Goal: Transaction & Acquisition: Book appointment/travel/reservation

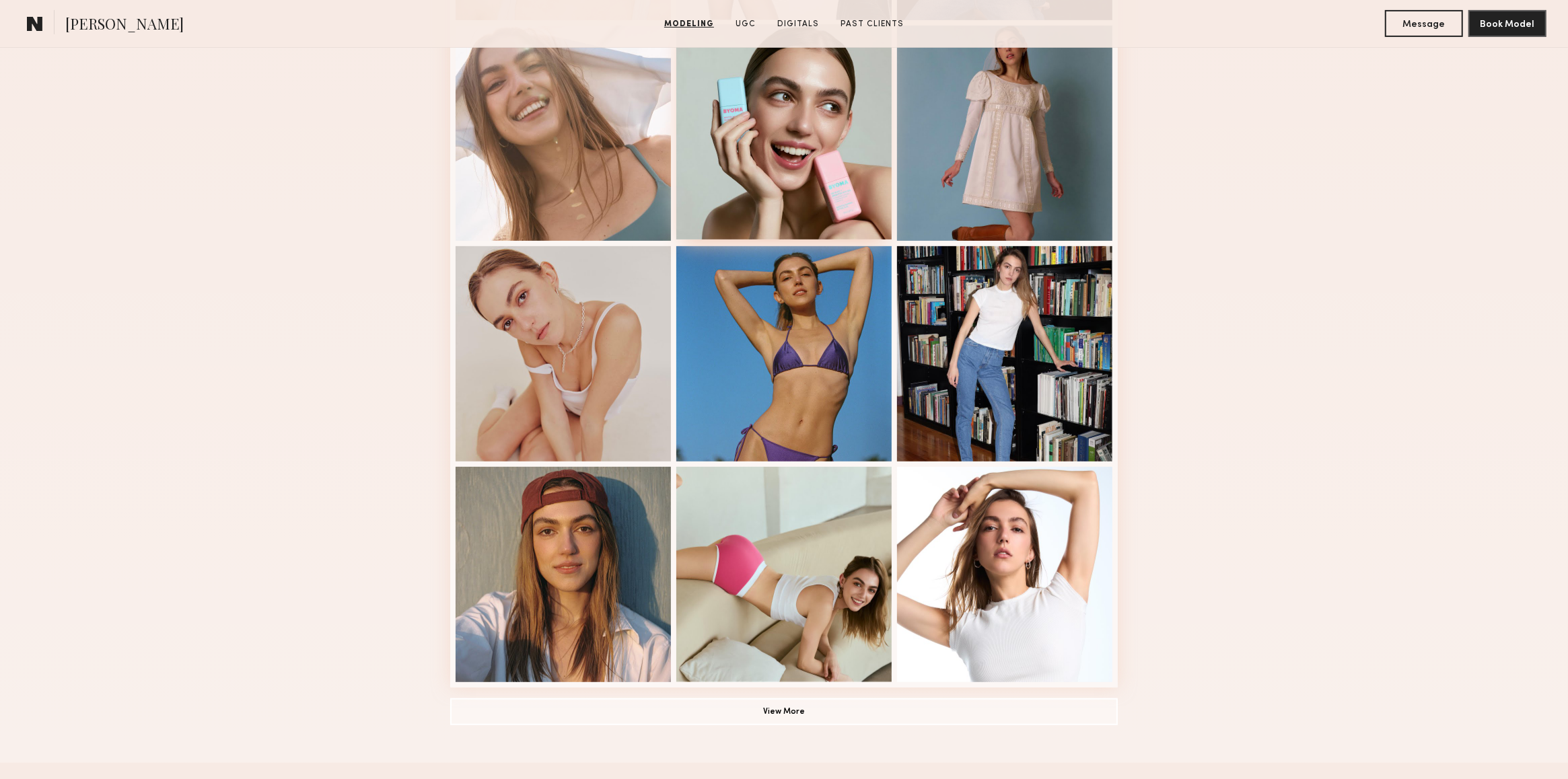
scroll to position [595, 0]
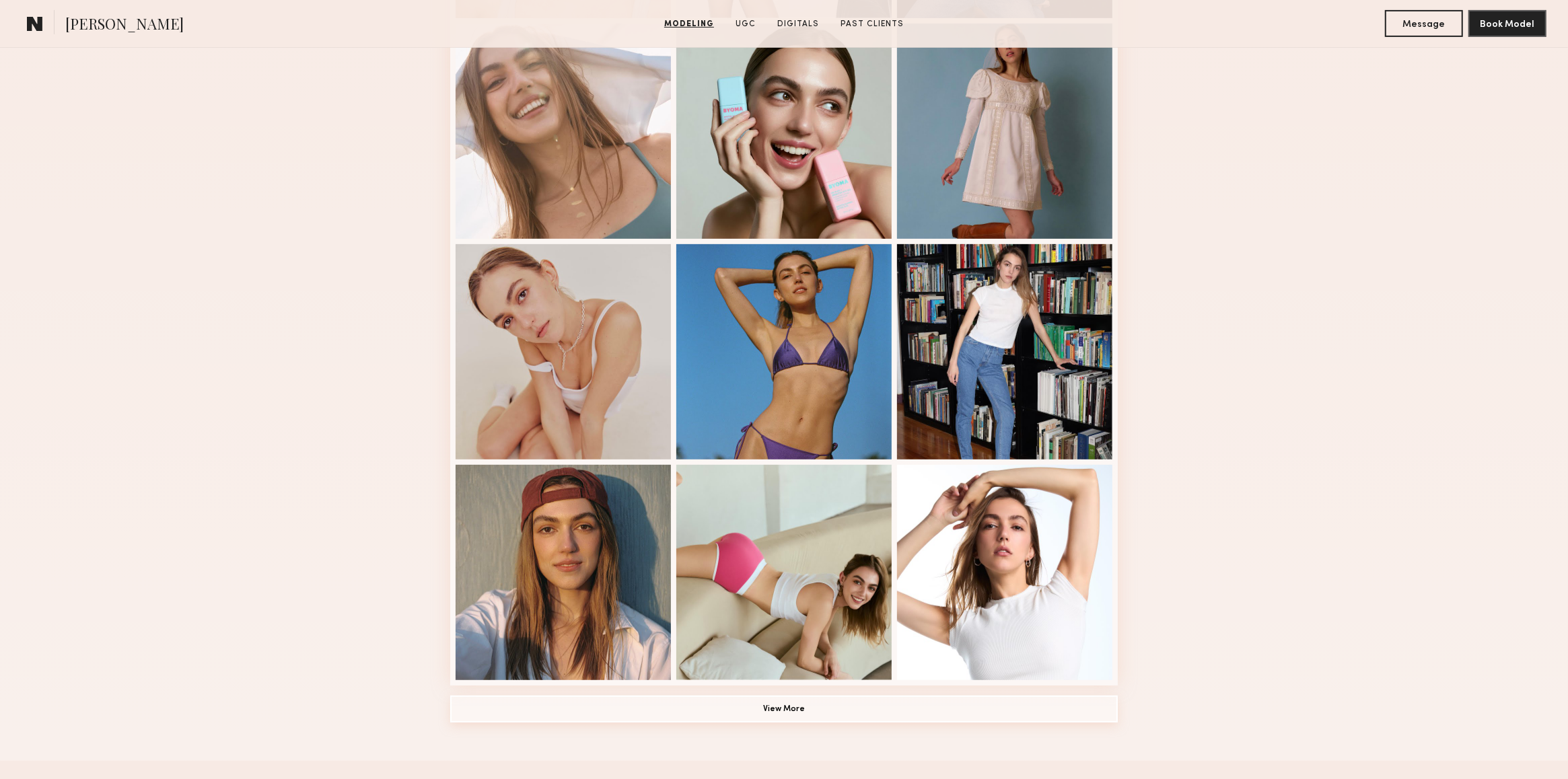
click at [801, 584] on button "View More" at bounding box center [784, 709] width 667 height 27
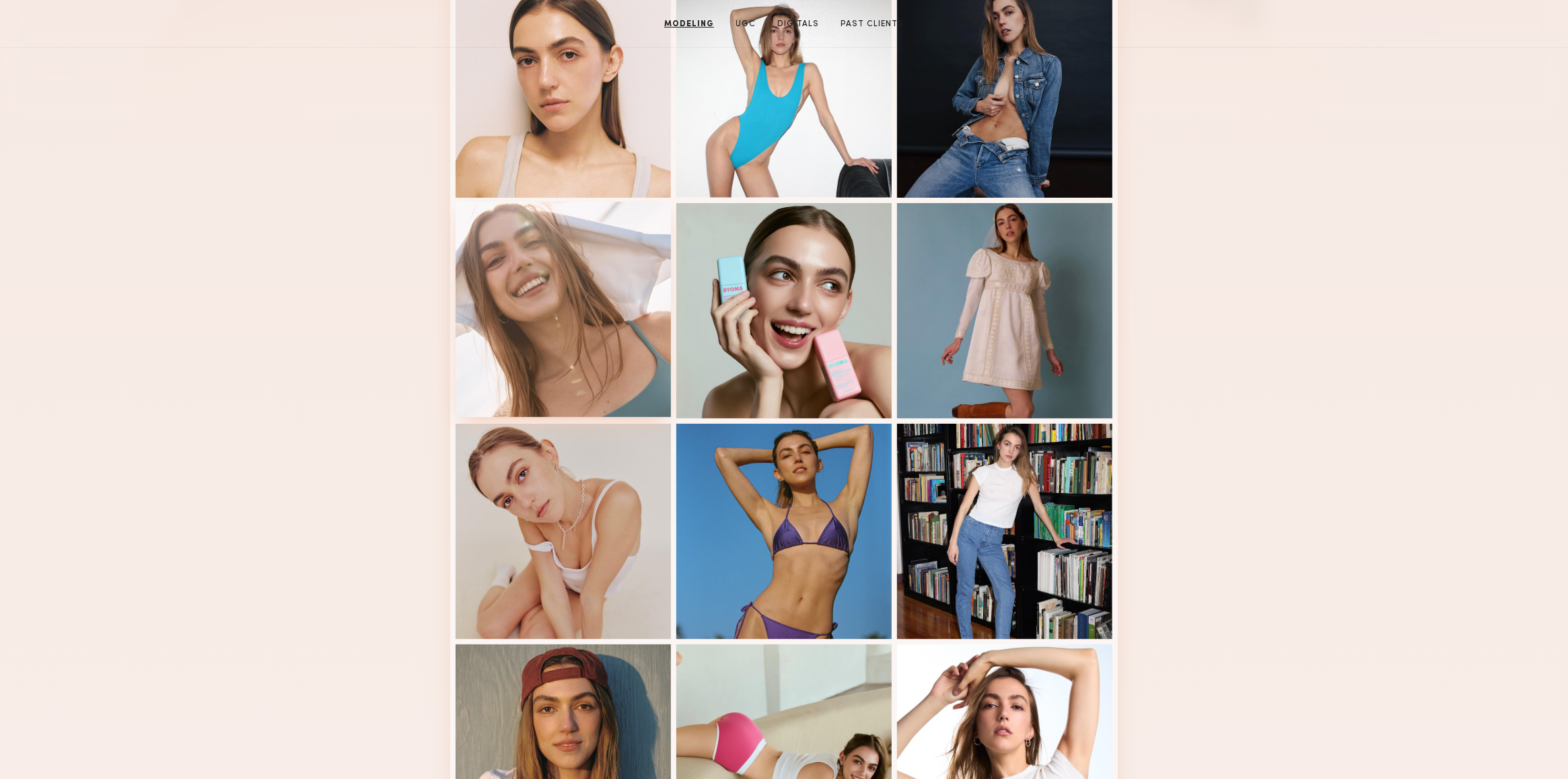
scroll to position [0, 0]
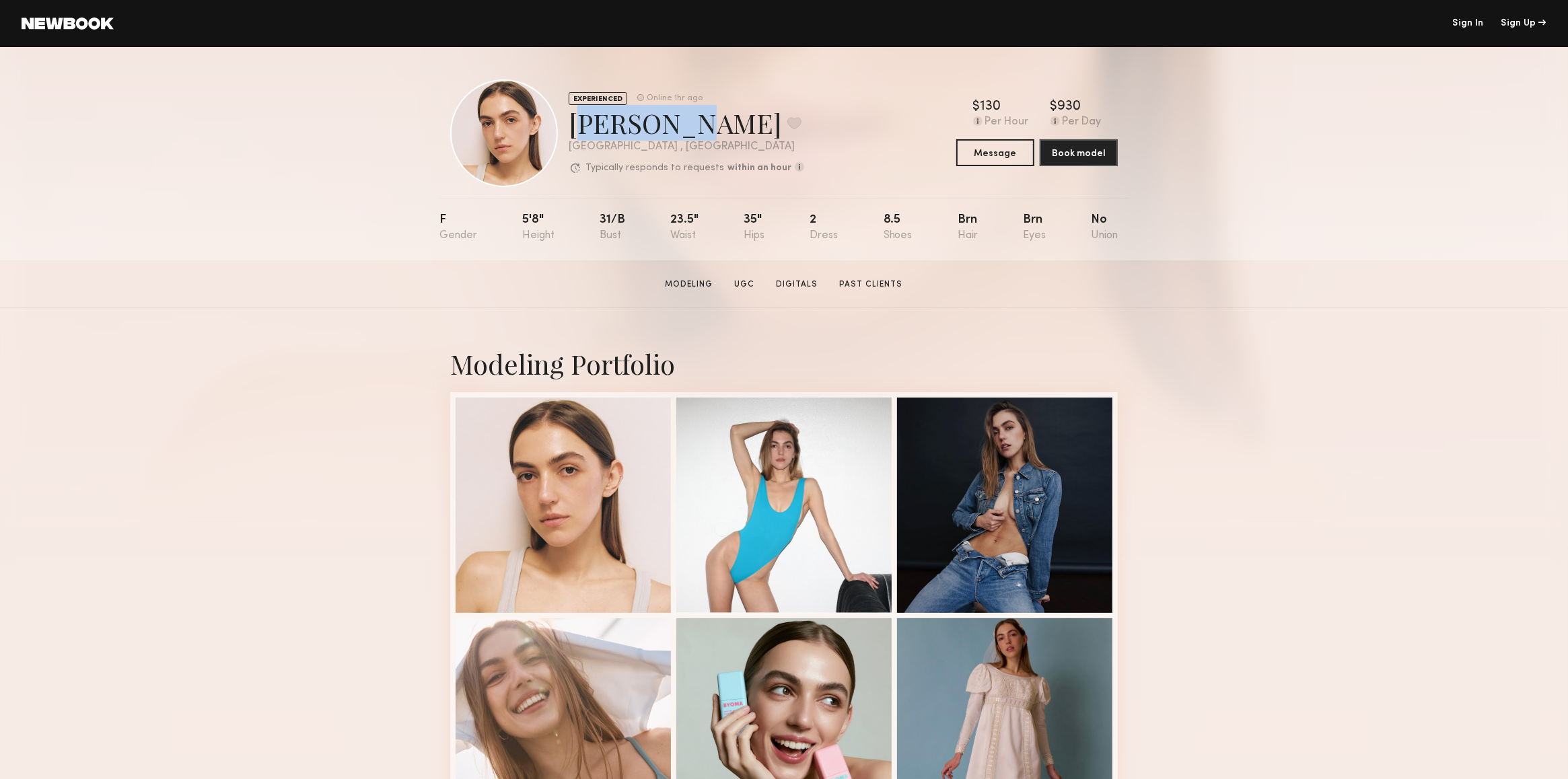
drag, startPoint x: 666, startPoint y: 123, endPoint x: 575, endPoint y: 126, distance: 91.0
click at [575, 126] on div "Diana Z. Favorite" at bounding box center [686, 123] width 236 height 36
copy div "Diana Z."
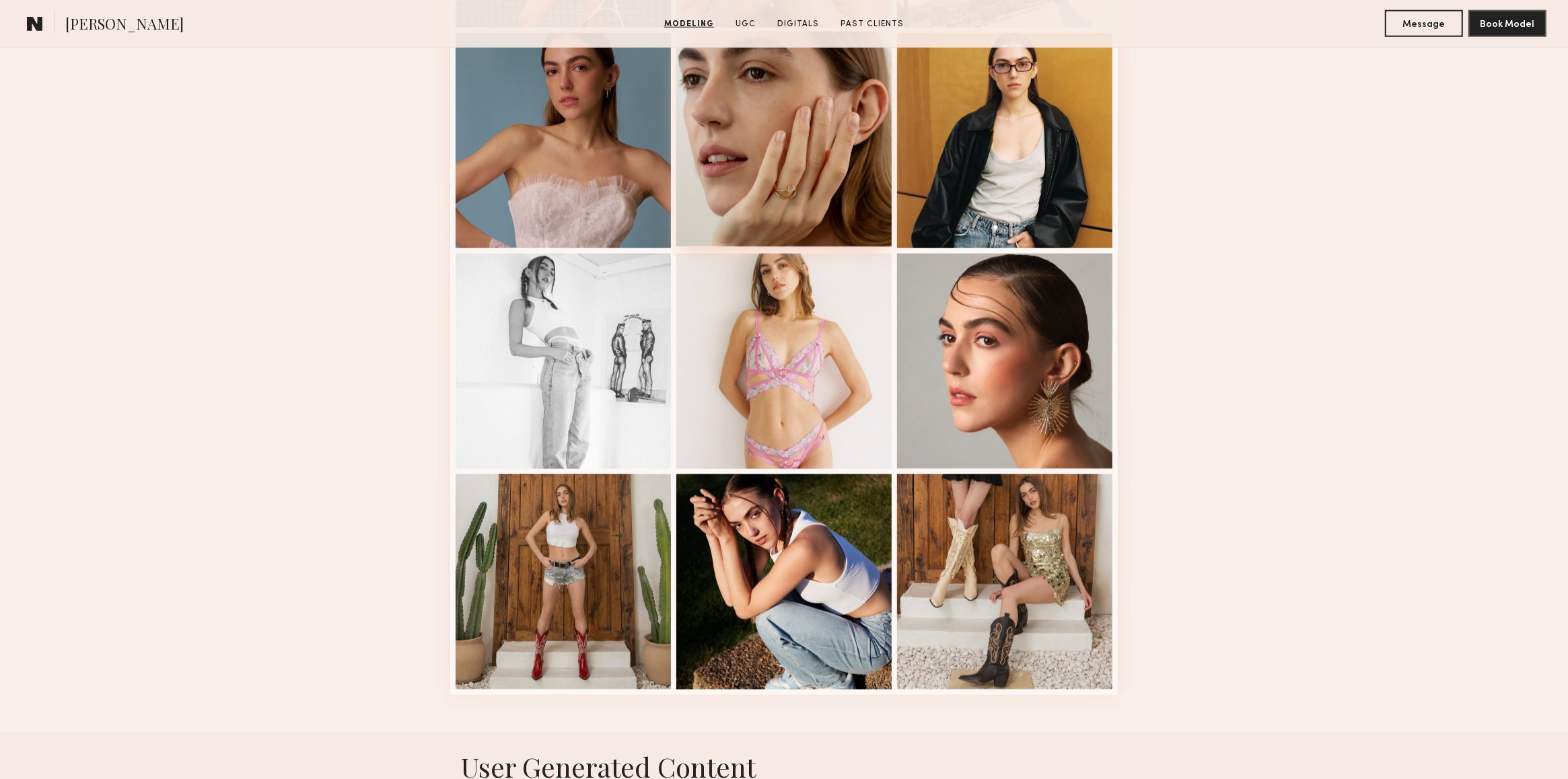
scroll to position [1794, 0]
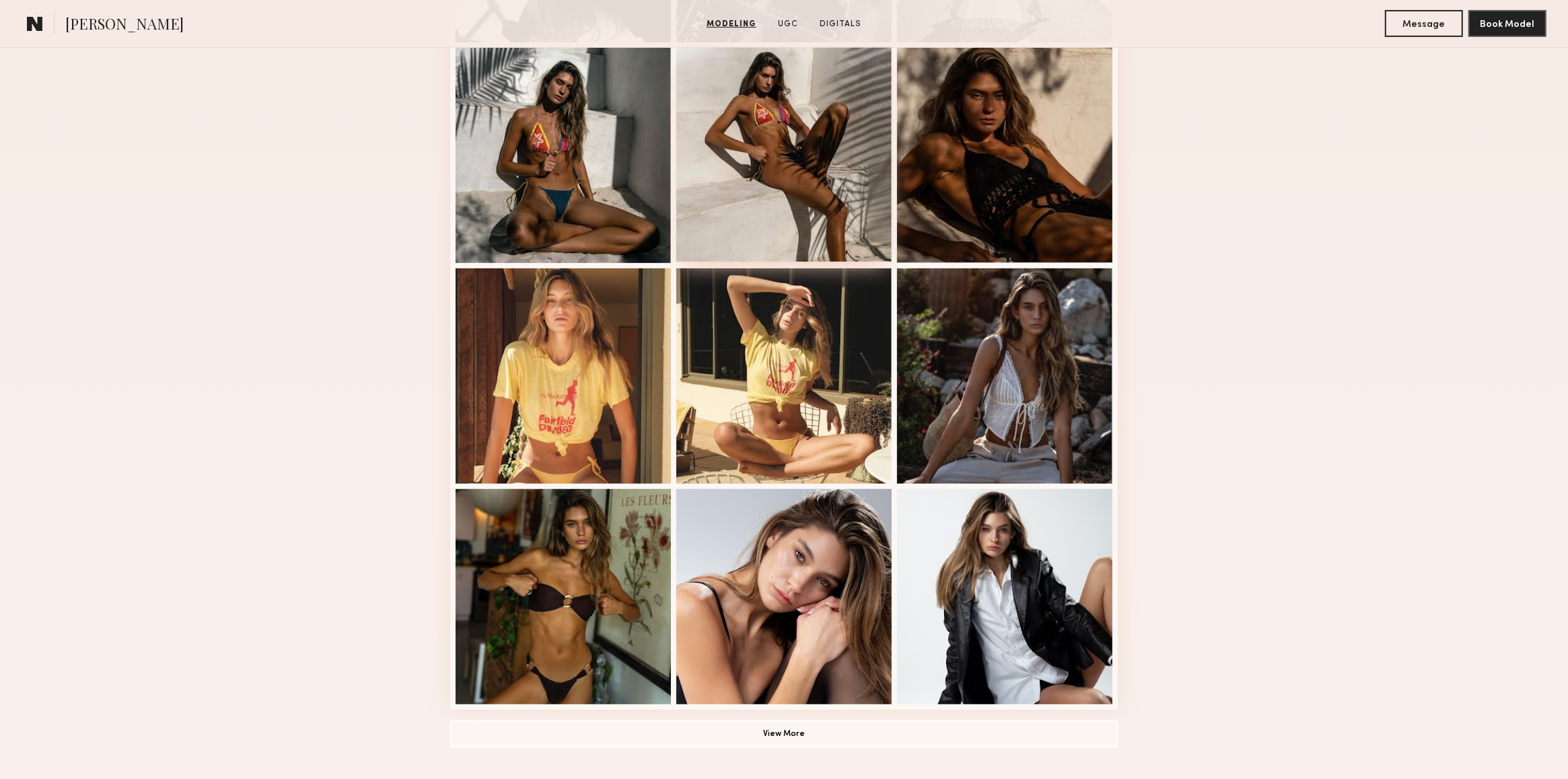
scroll to position [717, 0]
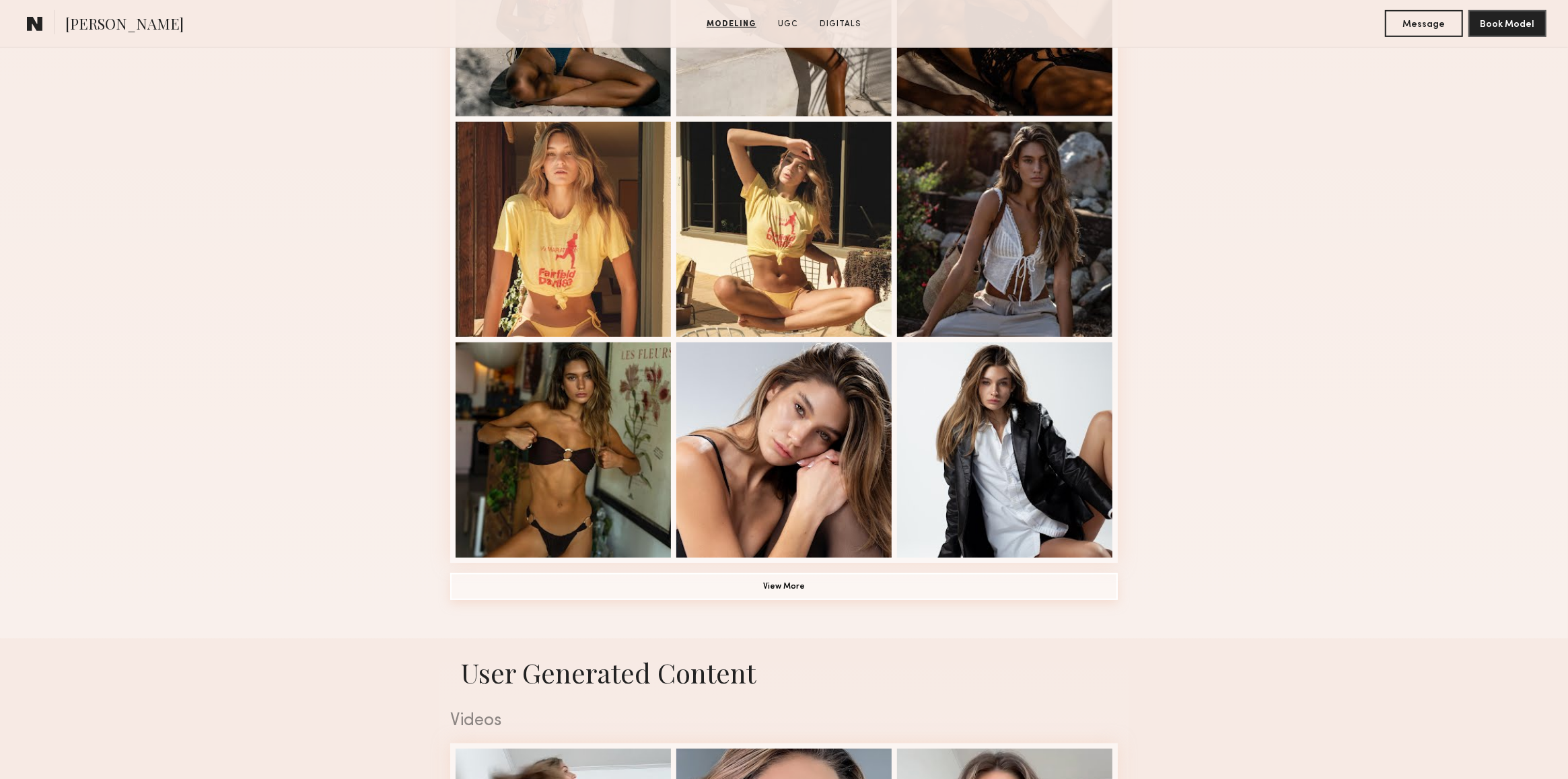
click at [834, 579] on button "View More" at bounding box center [784, 586] width 667 height 27
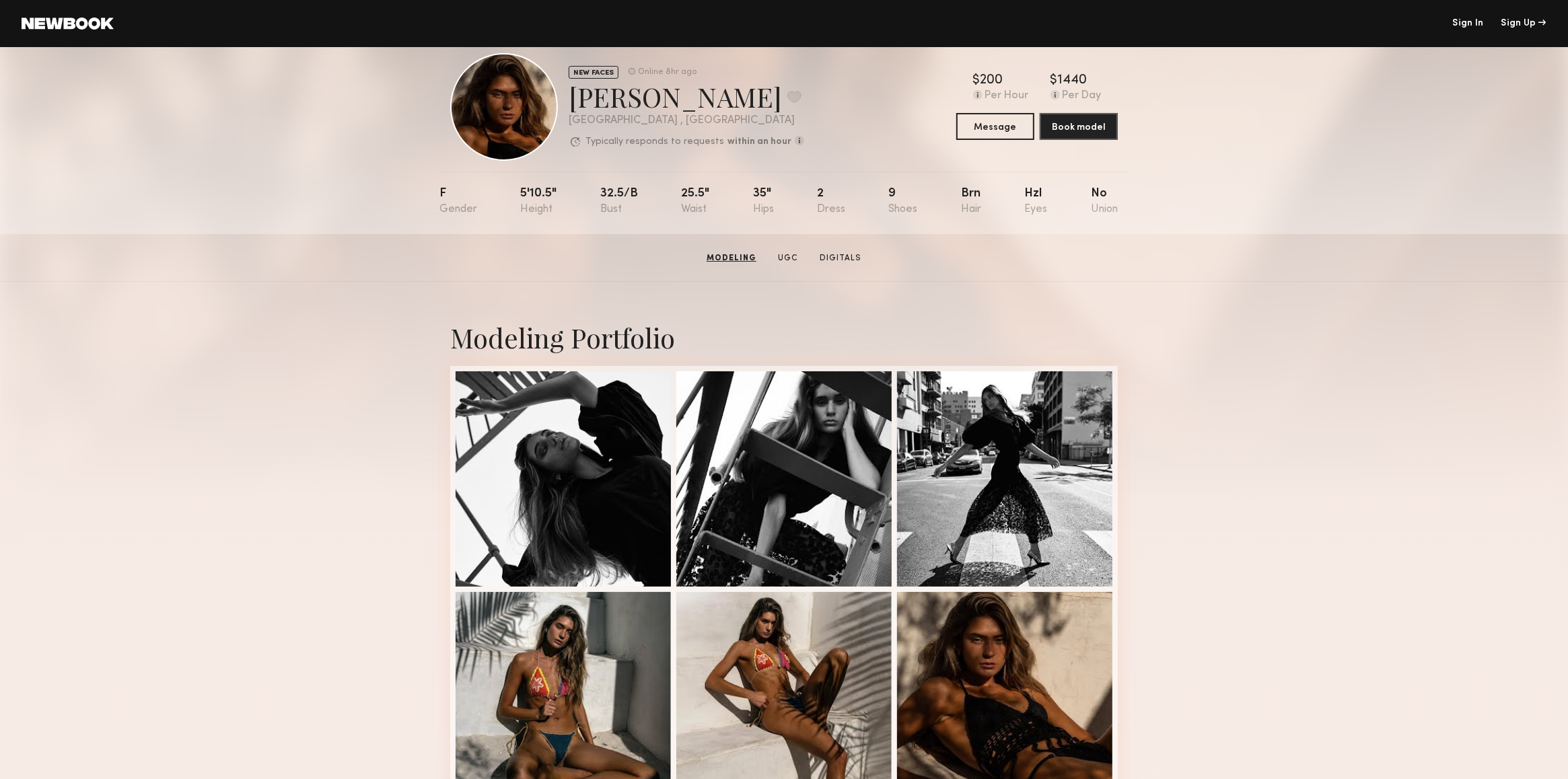
scroll to position [0, 0]
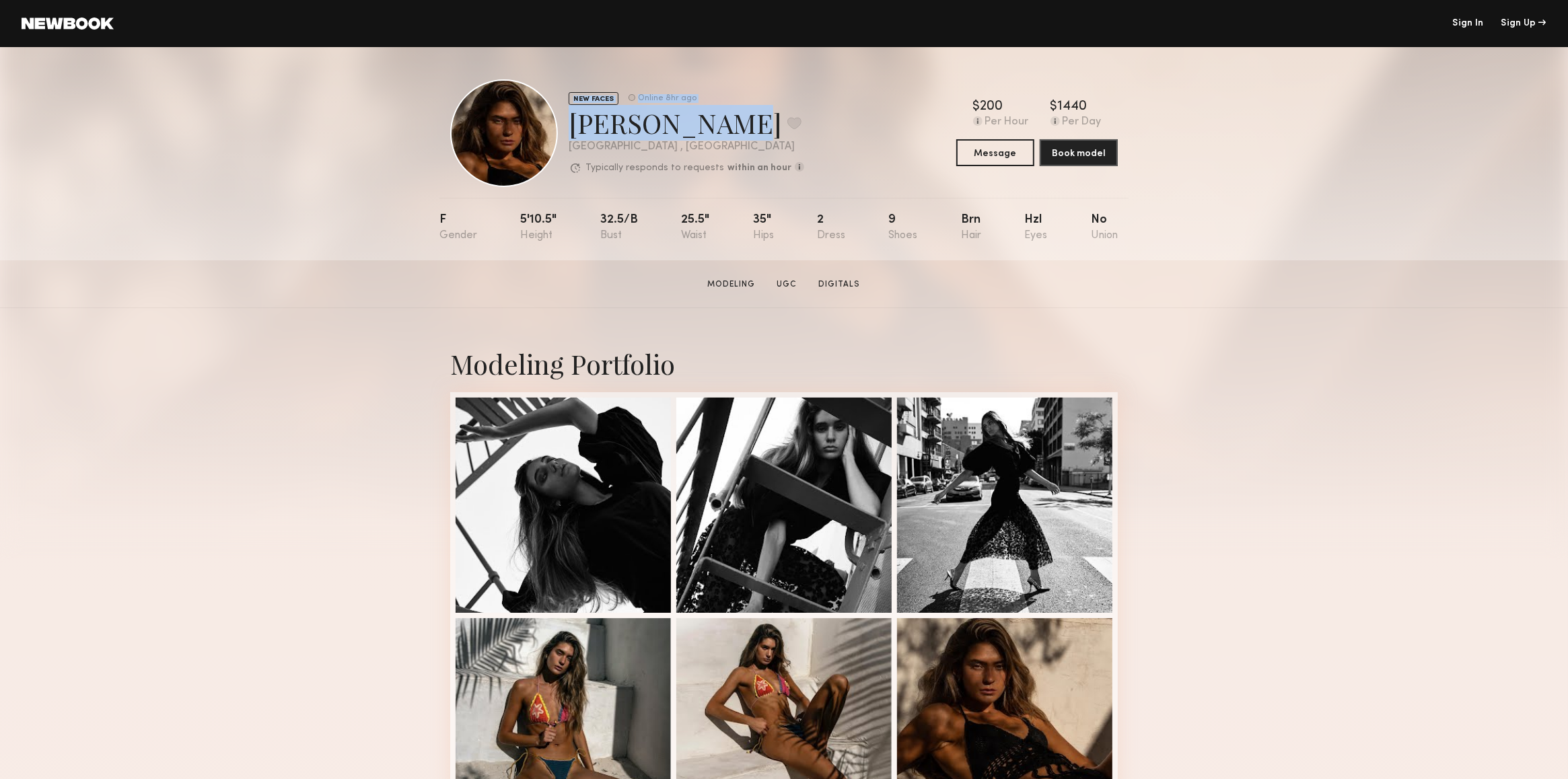
drag, startPoint x: 696, startPoint y: 124, endPoint x: 558, endPoint y: 114, distance: 138.4
click at [558, 114] on div "NEW FACES Online 8hr ago Isabella W. Favorite Los Angeles , CA Typically respon…" at bounding box center [627, 133] width 354 height 108
copy div "NEW FACES Online 8hr ago Isabella W."
click at [643, 141] on div "[GEOGRAPHIC_DATA] , [GEOGRAPHIC_DATA]" at bounding box center [686, 147] width 236 height 11
drag, startPoint x: 592, startPoint y: 112, endPoint x: 701, endPoint y: 119, distance: 109.2
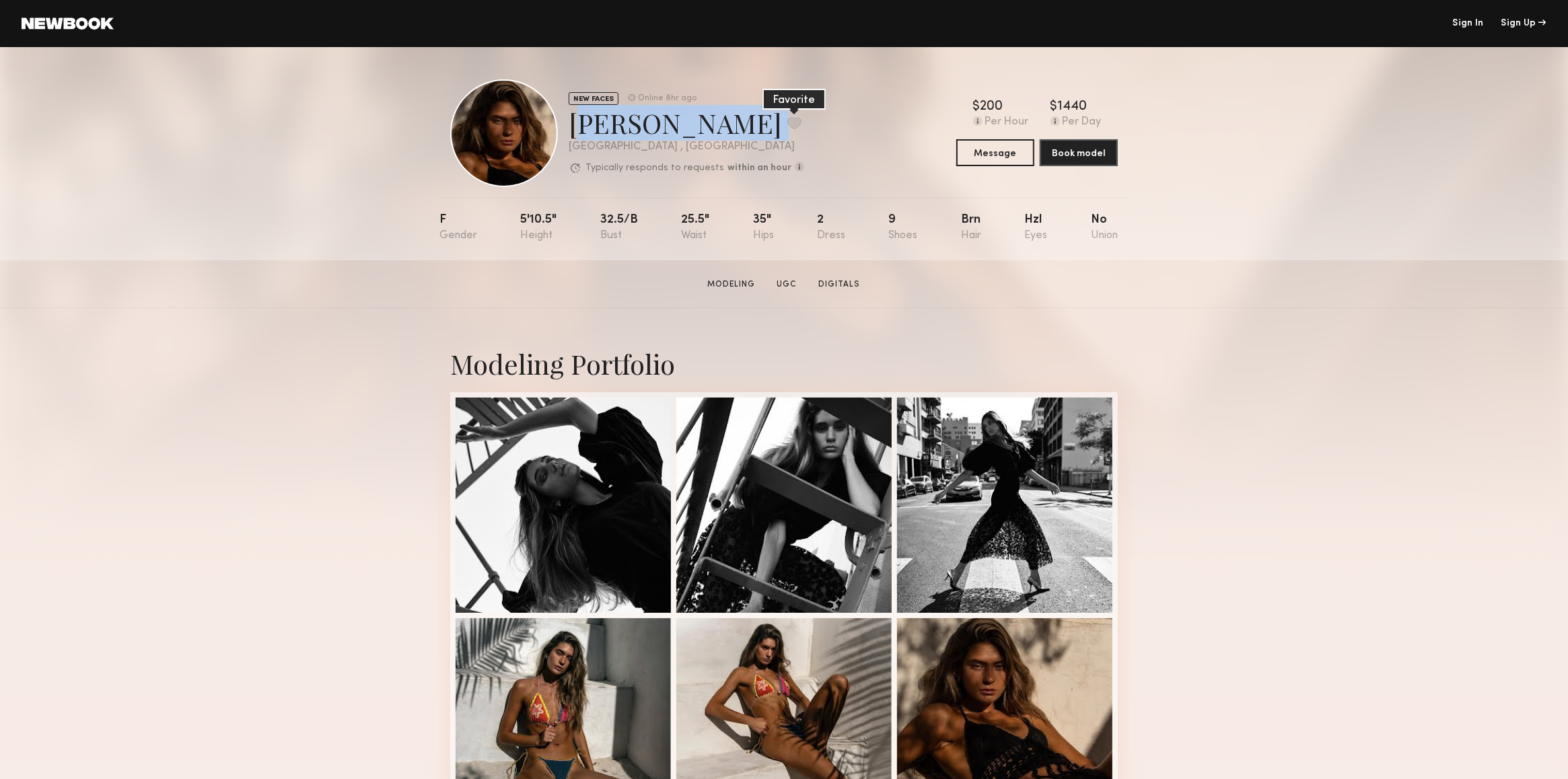
click at [701, 119] on div "NEW FACES Online 8hr ago Isabella W. Favorite Los Angeles , CA Typically respon…" at bounding box center [627, 133] width 354 height 108
copy div "Isabella W. Favorite"
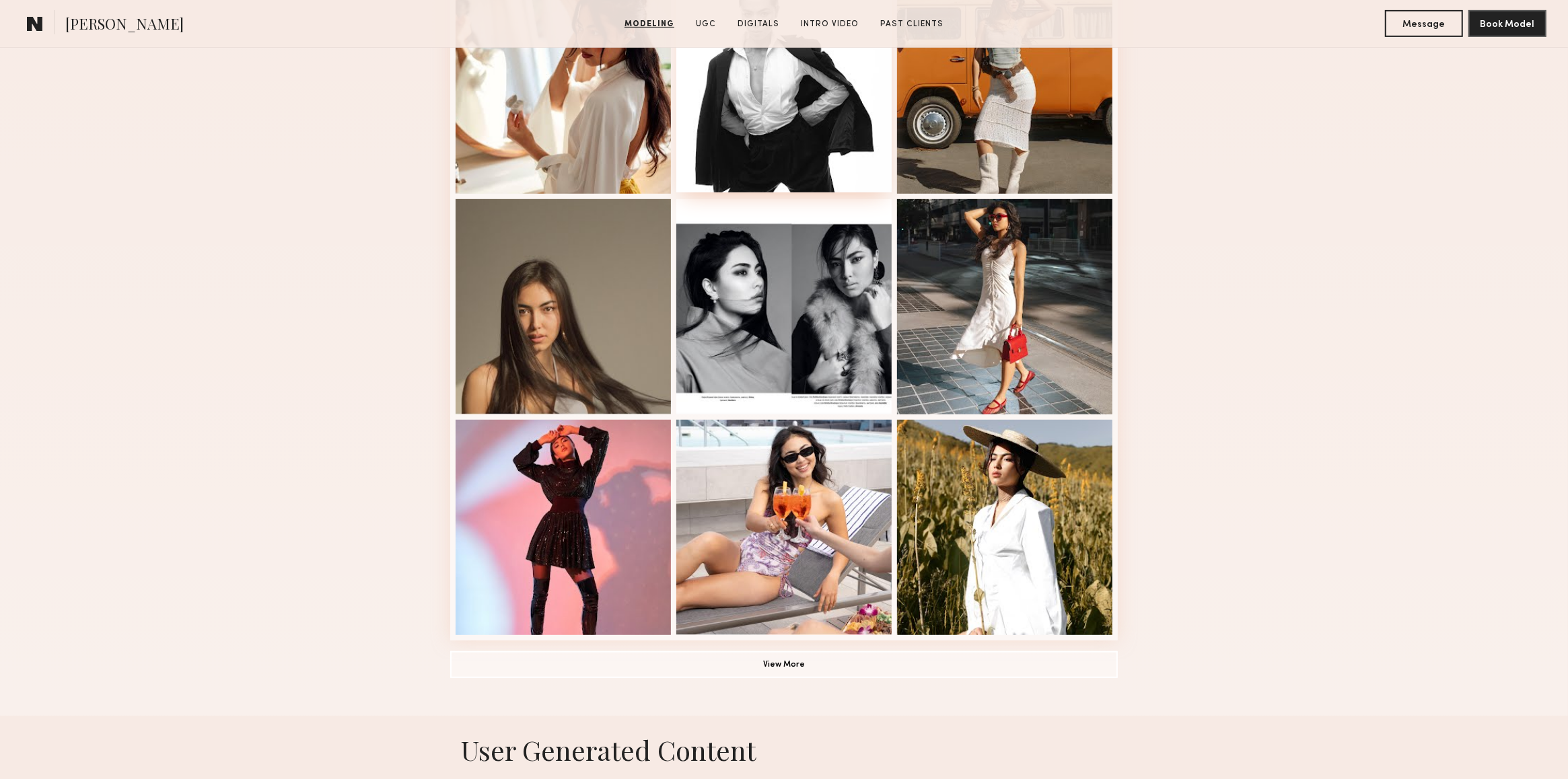
scroll to position [717, 0]
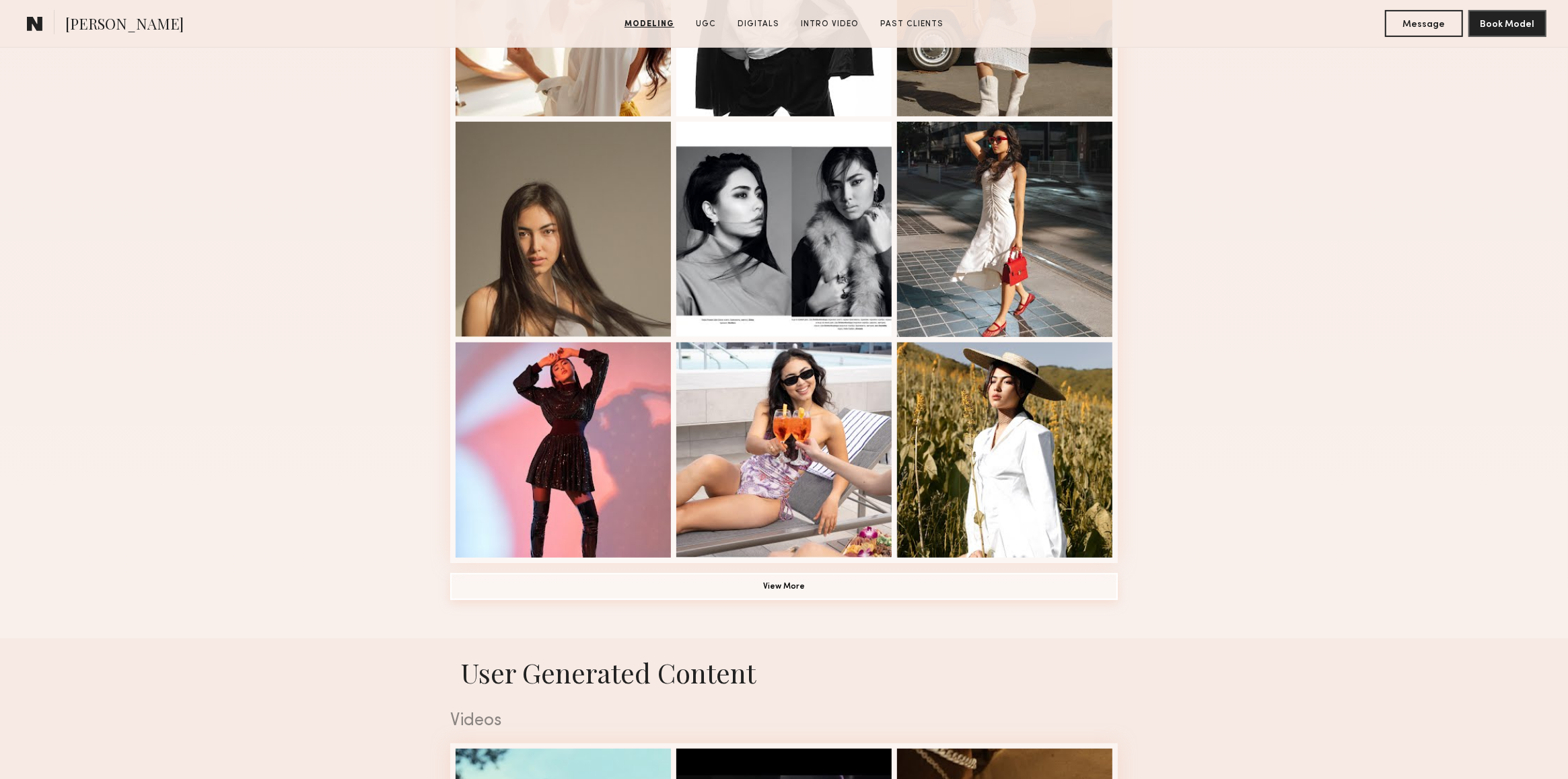
click at [842, 595] on button "View More" at bounding box center [784, 586] width 667 height 27
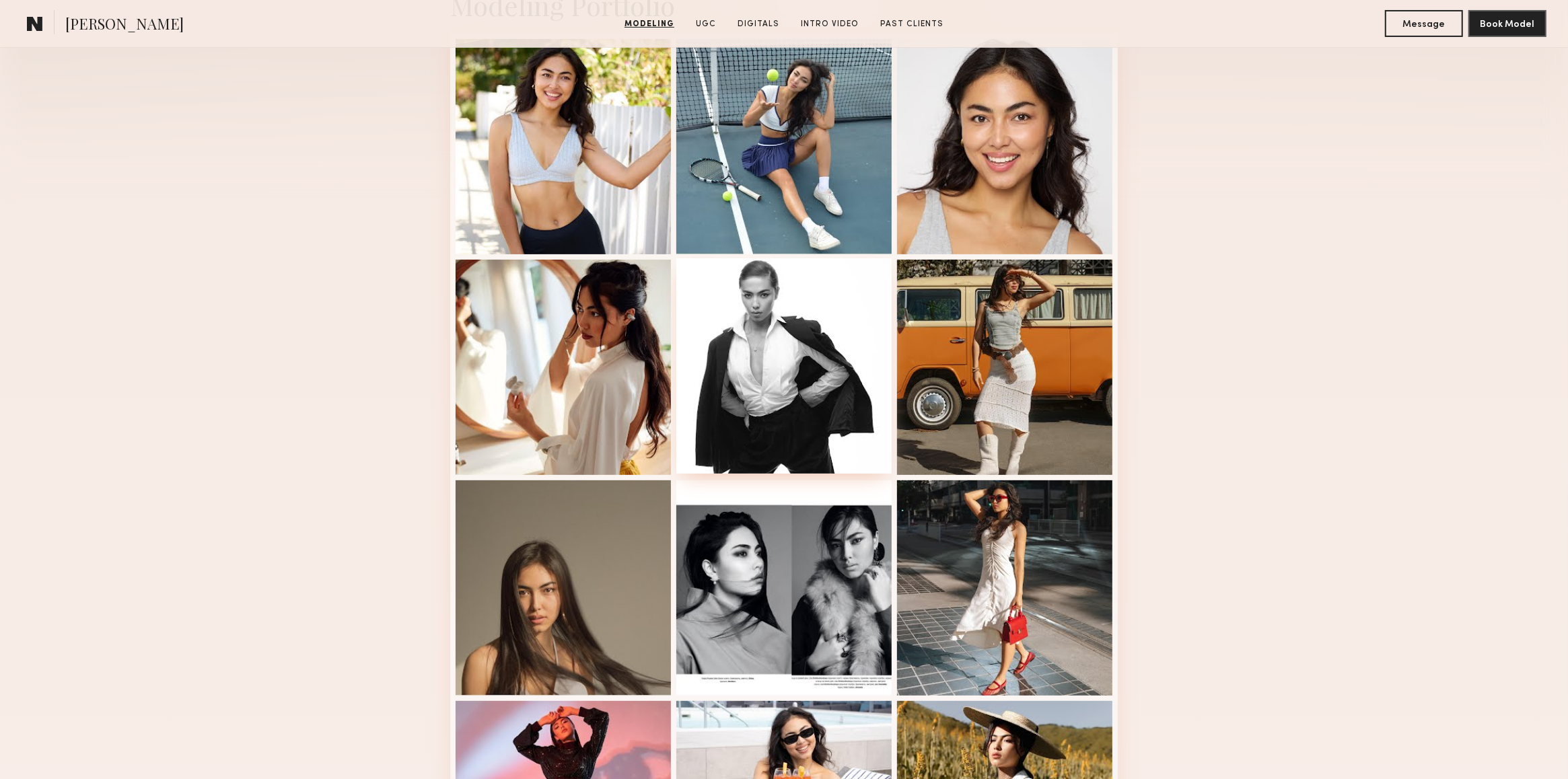
scroll to position [0, 0]
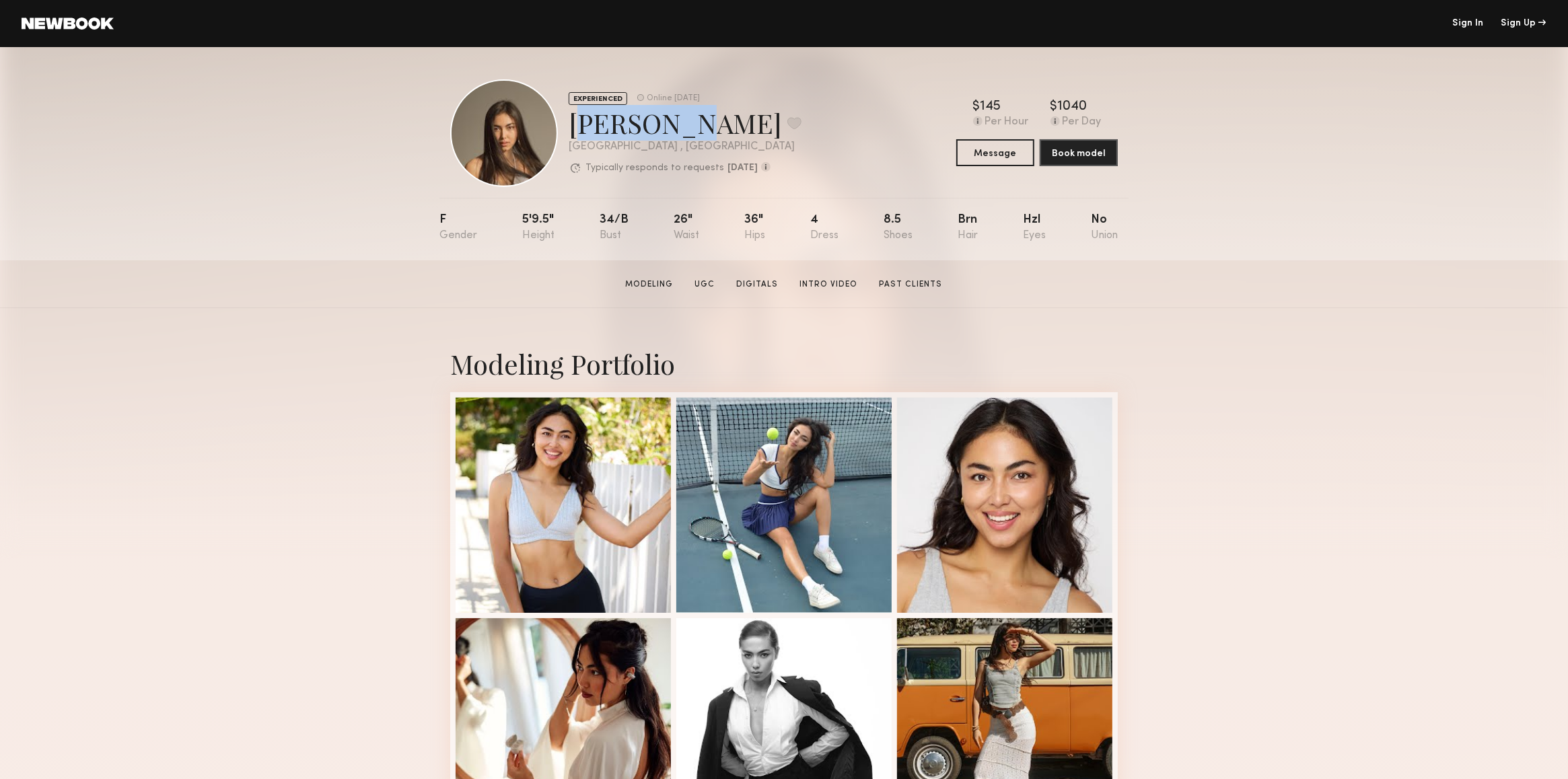
drag, startPoint x: 570, startPoint y: 126, endPoint x: 670, endPoint y: 129, distance: 100.0
click at [670, 129] on div "[PERSON_NAME] Favorite" at bounding box center [684, 123] width 233 height 36
copy div "Assiya M"
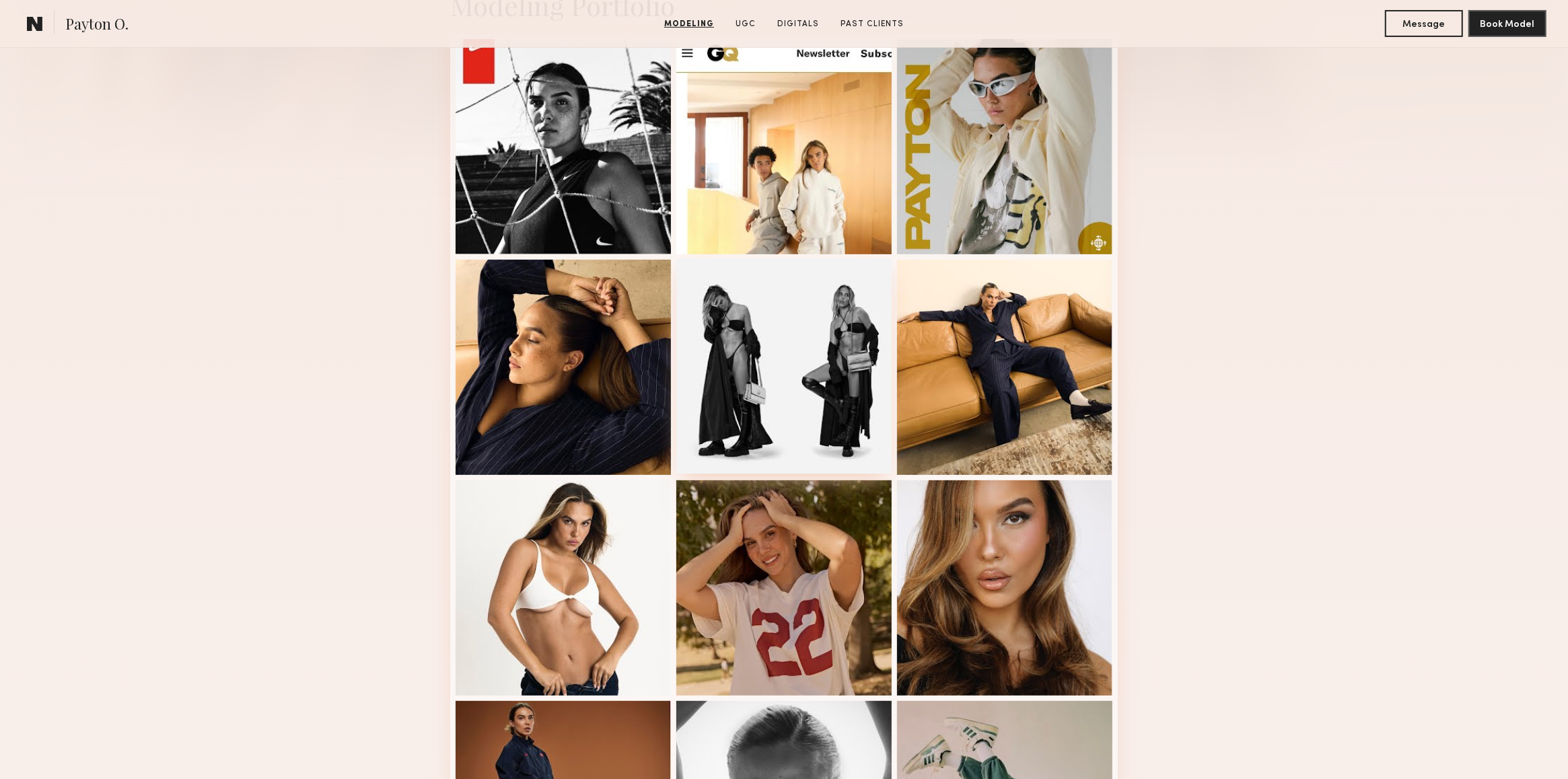
scroll to position [717, 0]
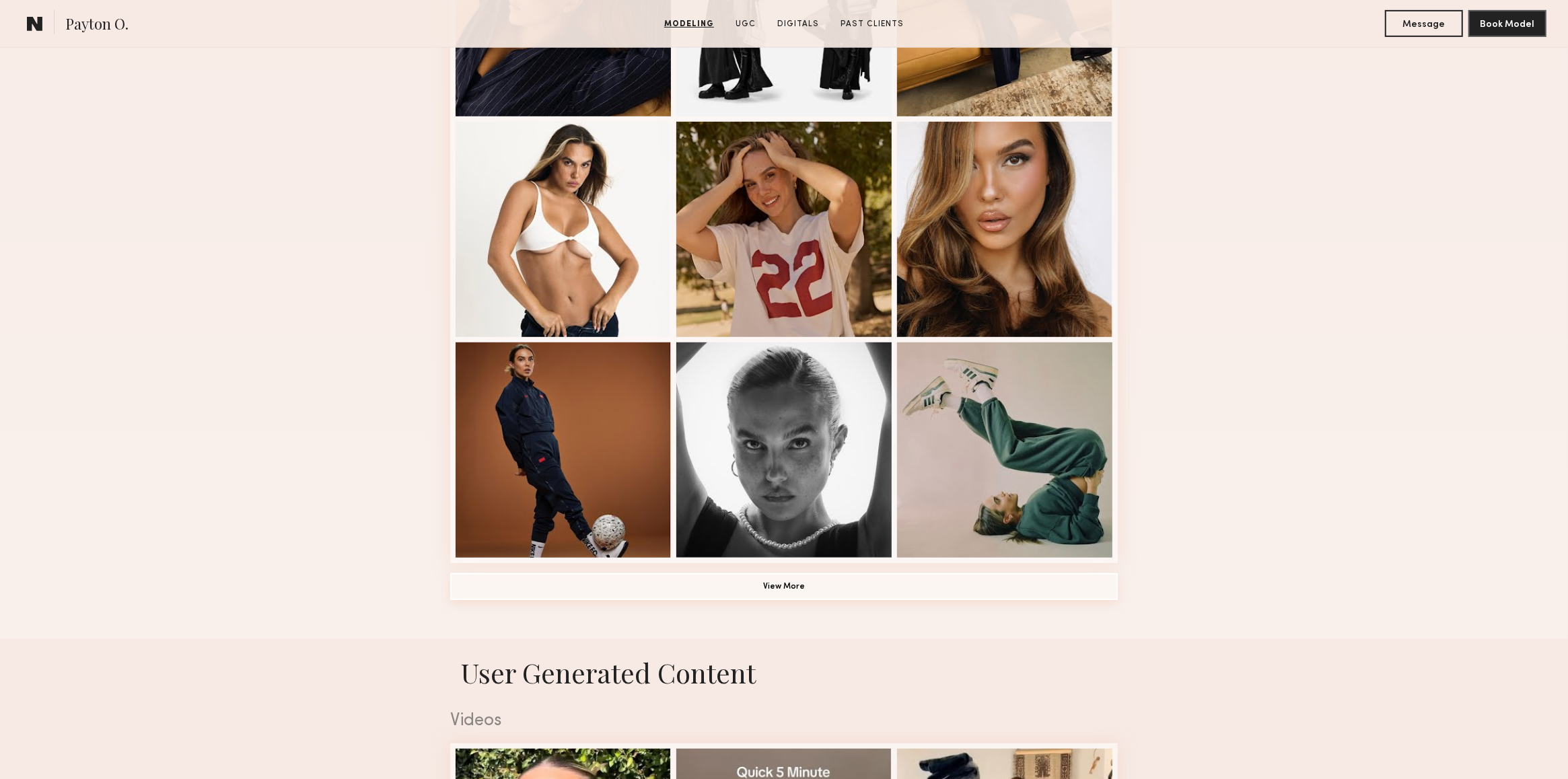
click at [799, 585] on button "View More" at bounding box center [784, 586] width 667 height 27
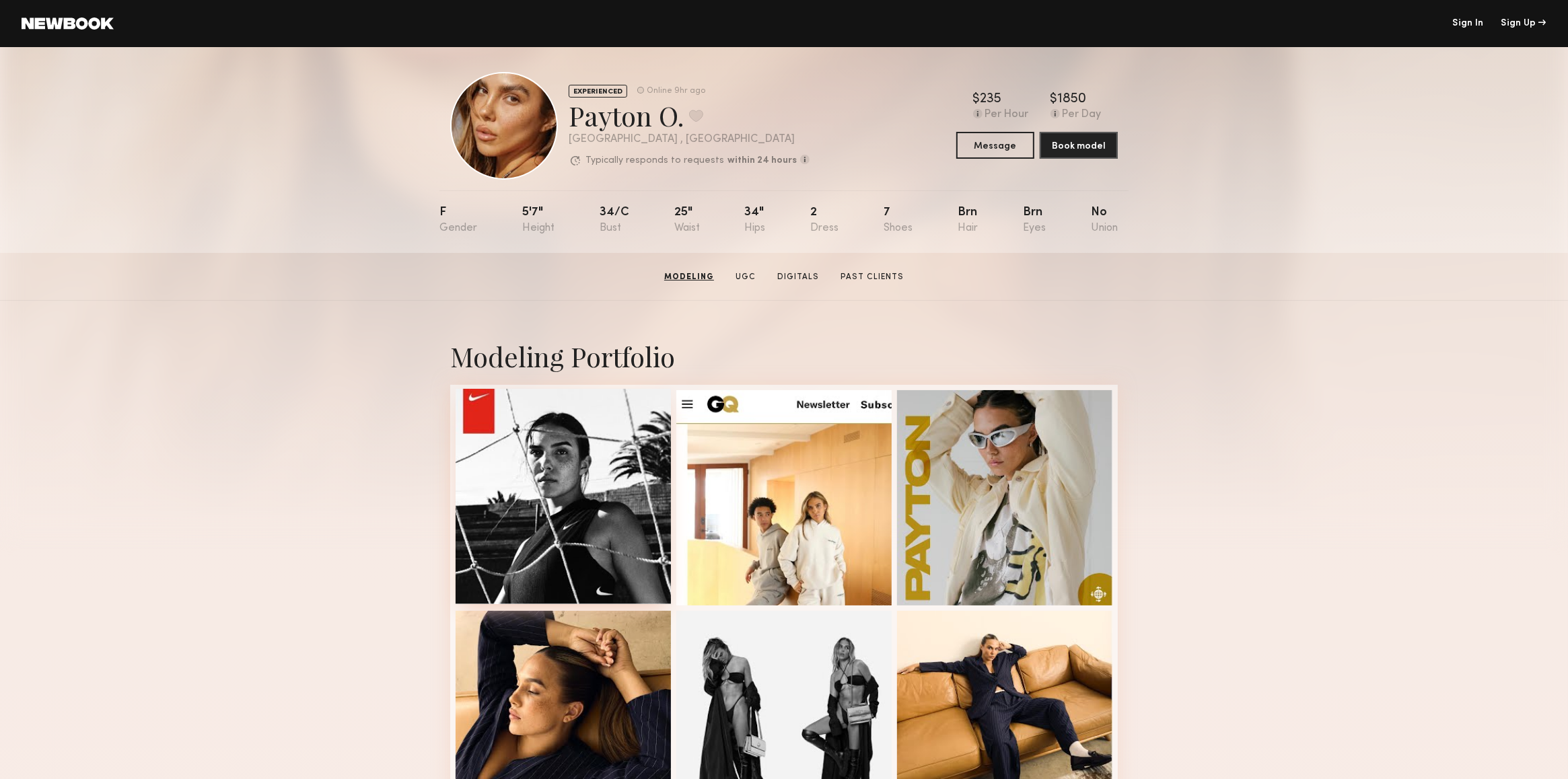
scroll to position [0, 0]
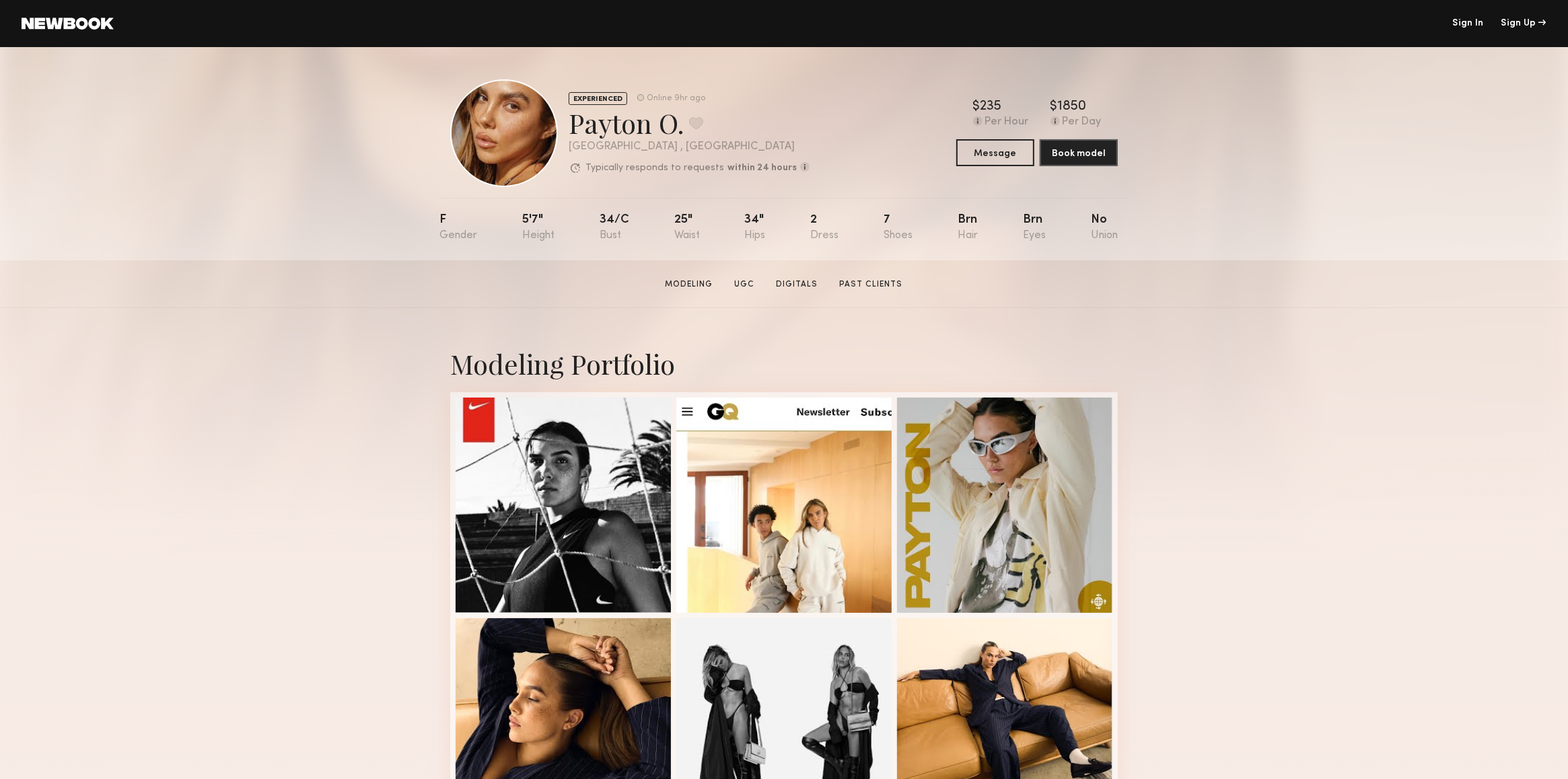
click at [574, 117] on div "Payton O. Favorite" at bounding box center [689, 123] width 241 height 36
drag, startPoint x: 574, startPoint y: 119, endPoint x: 669, endPoint y: 125, distance: 95.2
click at [669, 125] on div "Payton O. Favorite" at bounding box center [689, 123] width 241 height 36
copy div "Payton O"
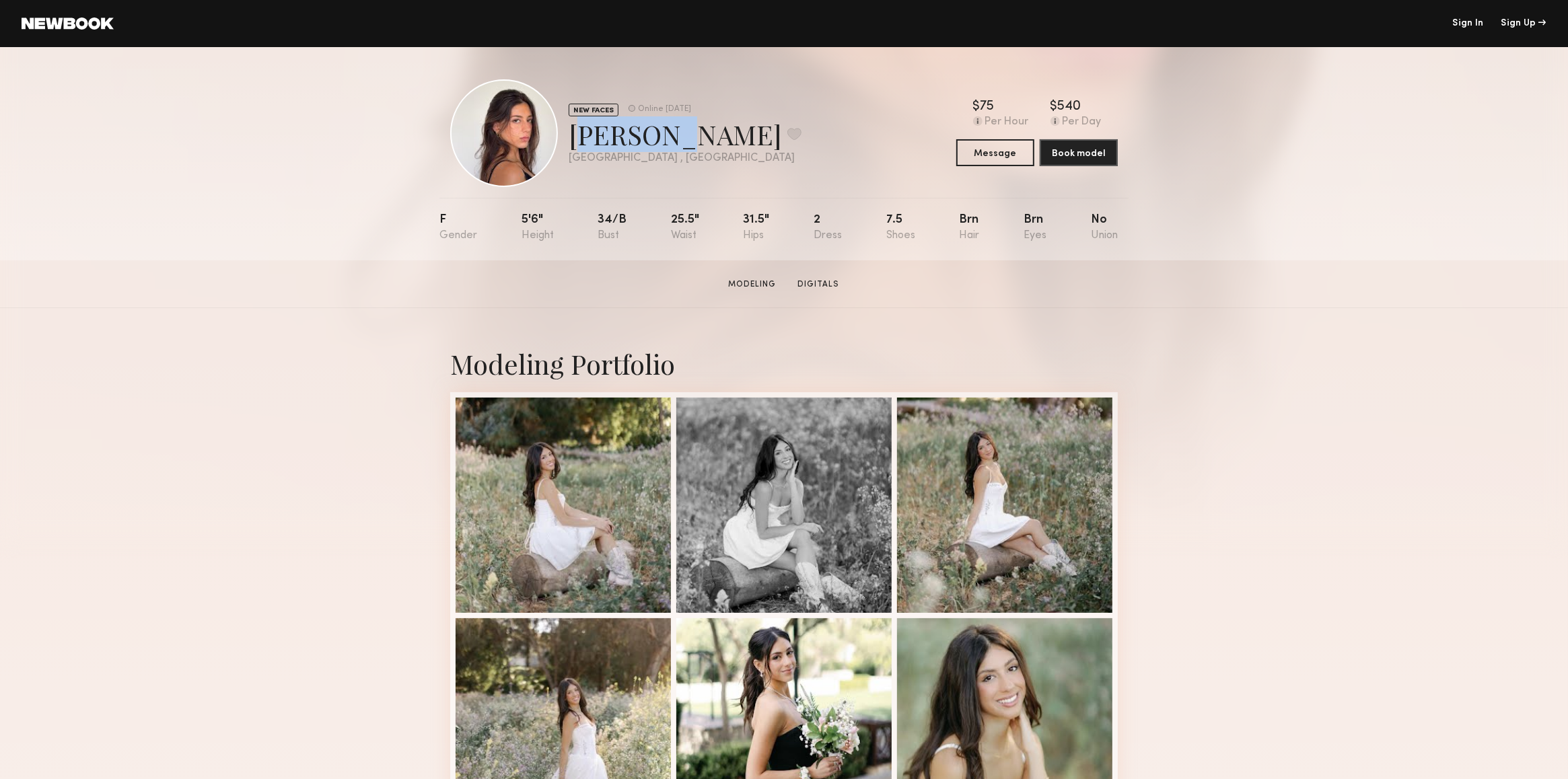
drag, startPoint x: 573, startPoint y: 131, endPoint x: 708, endPoint y: 210, distance: 156.4
click at [658, 138] on div "Karyn T. Favorite" at bounding box center [684, 135] width 233 height 36
copy div "Karyn T"
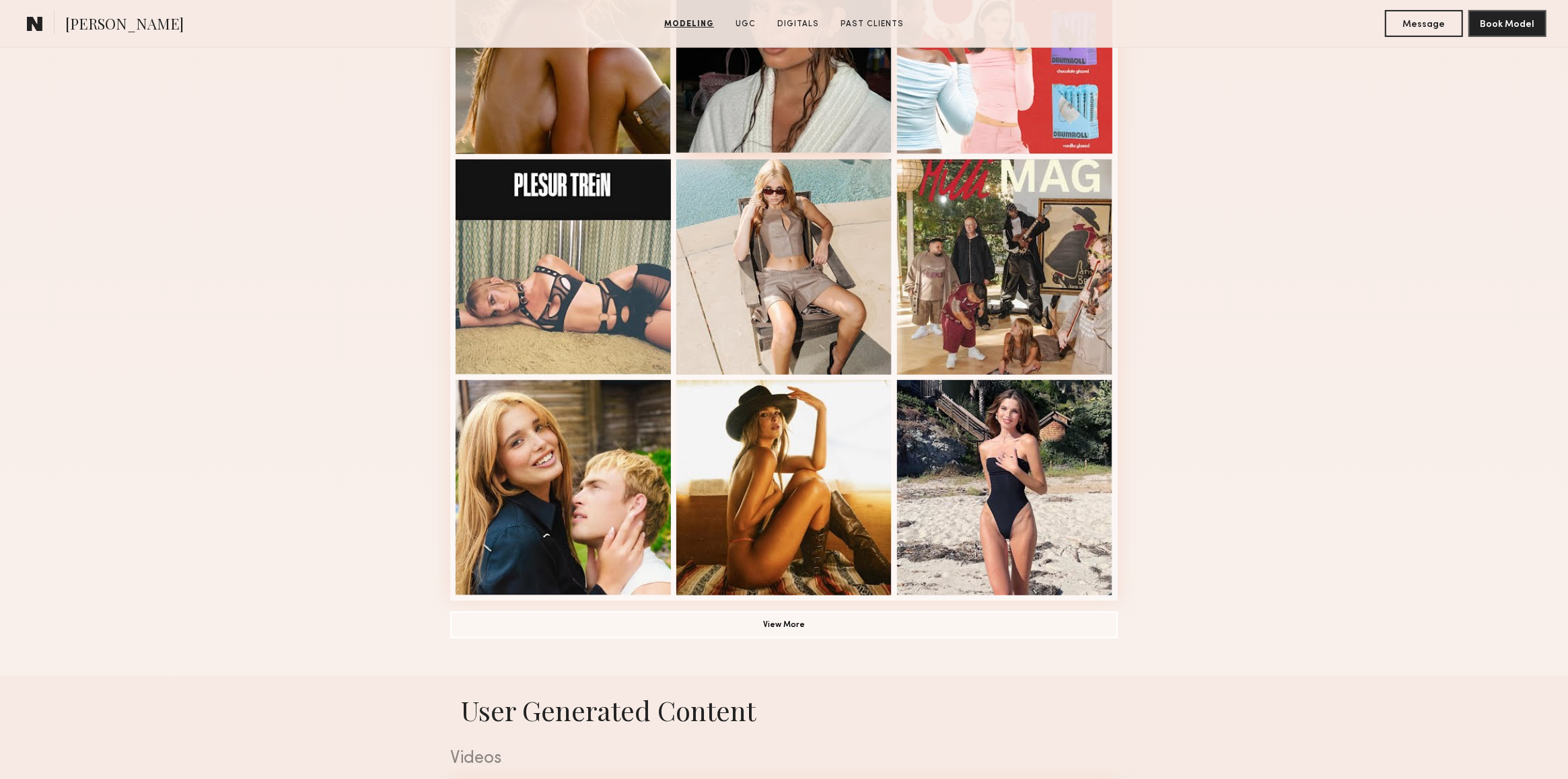
scroll to position [717, 0]
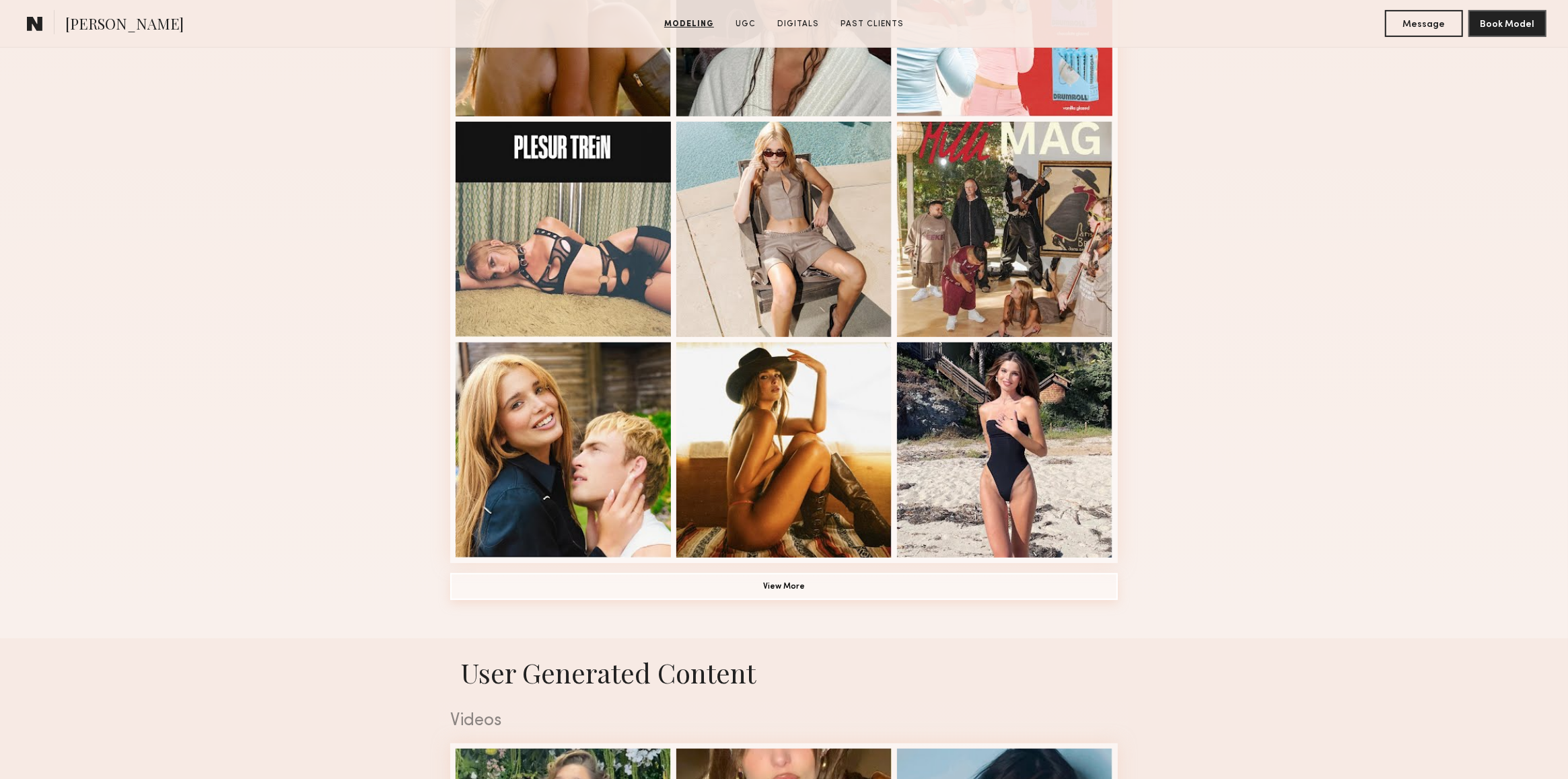
click at [774, 592] on button "View More" at bounding box center [784, 586] width 667 height 27
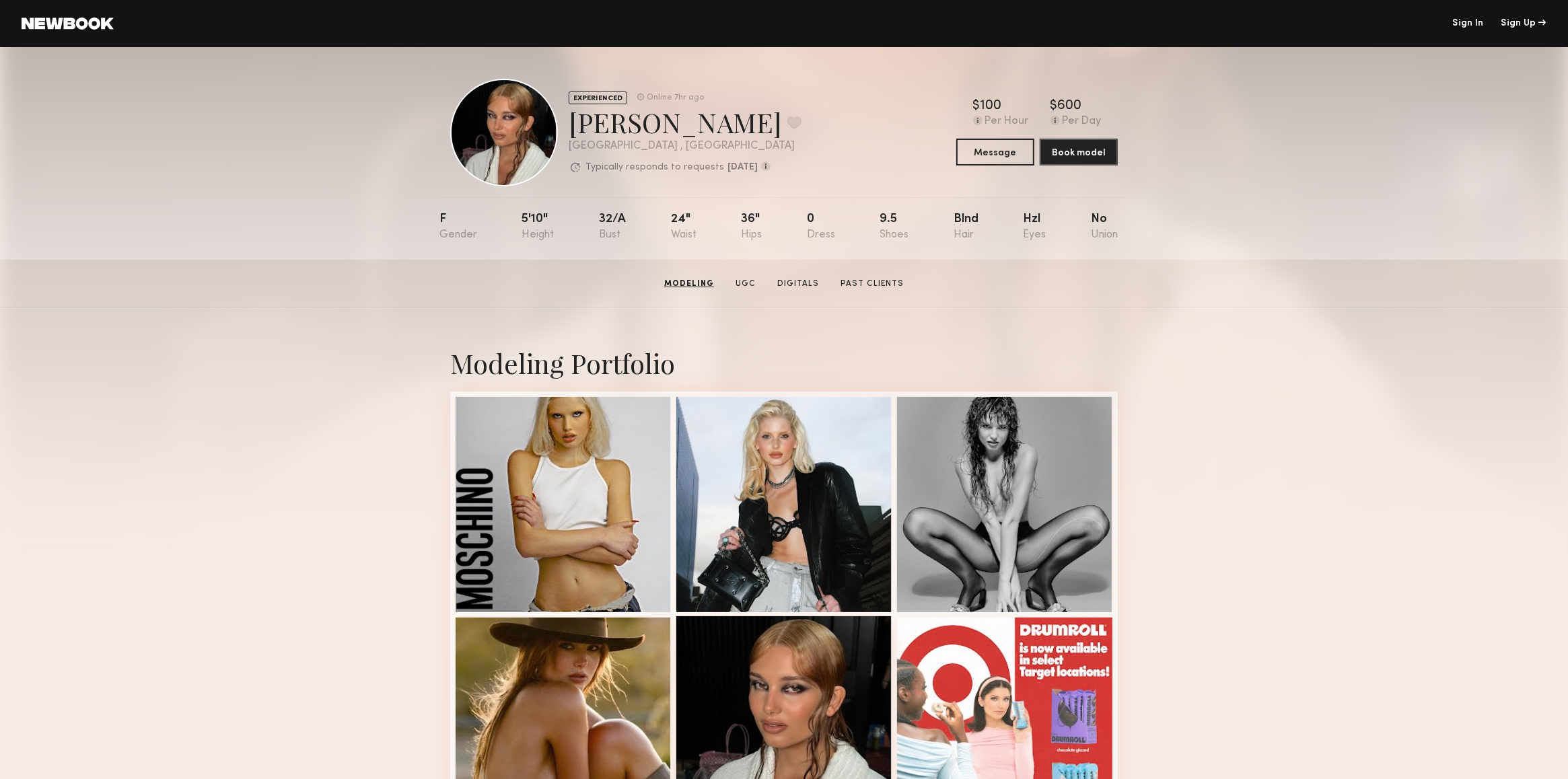
scroll to position [0, 0]
drag, startPoint x: 572, startPoint y: 129, endPoint x: 679, endPoint y: 125, distance: 107.1
click at [679, 125] on div "Bianca A. Favorite" at bounding box center [684, 123] width 233 height 36
copy div "[PERSON_NAME]"
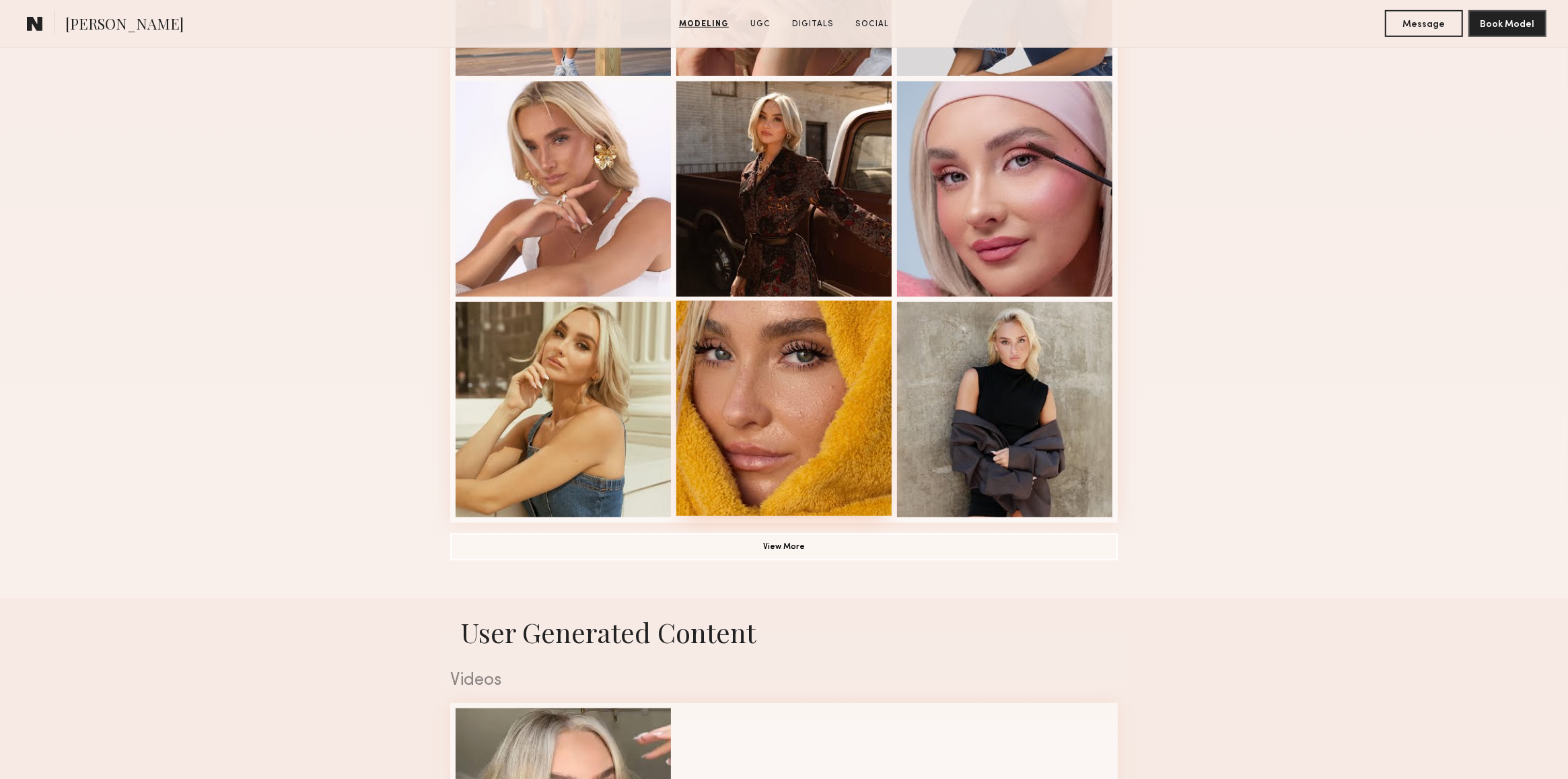
scroll to position [896, 0]
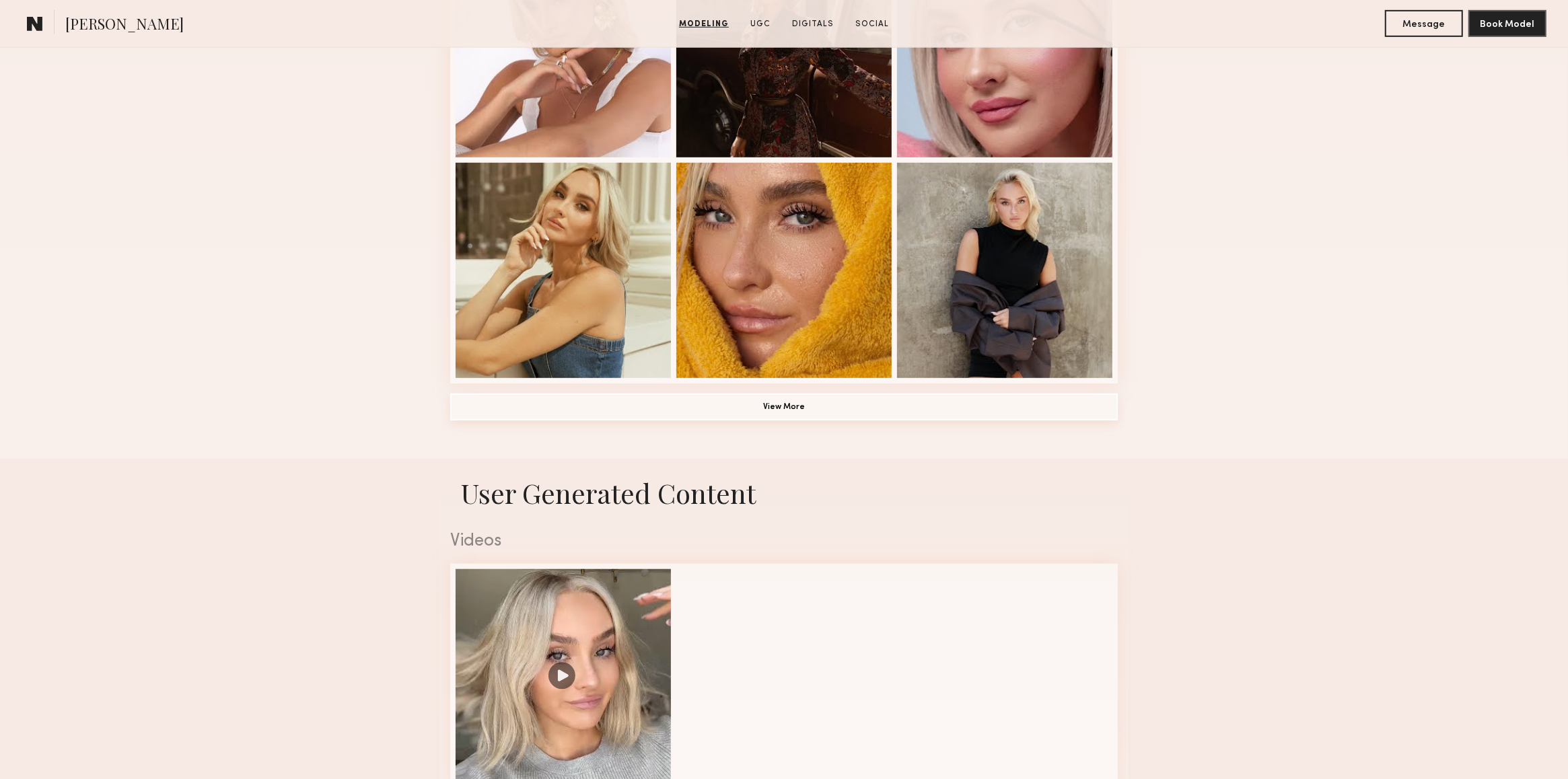
click at [778, 420] on button "View More" at bounding box center [784, 406] width 667 height 27
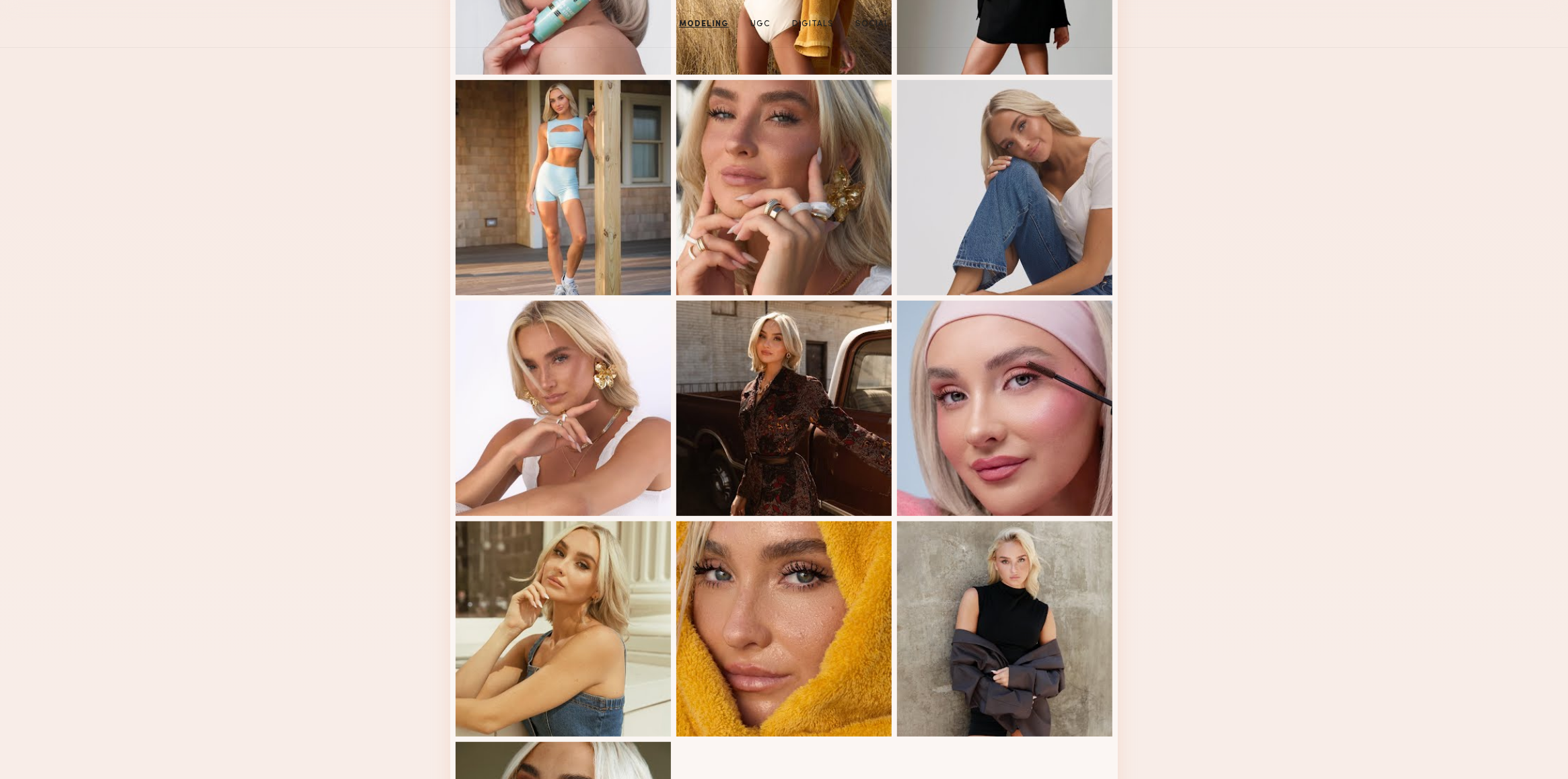
scroll to position [0, 0]
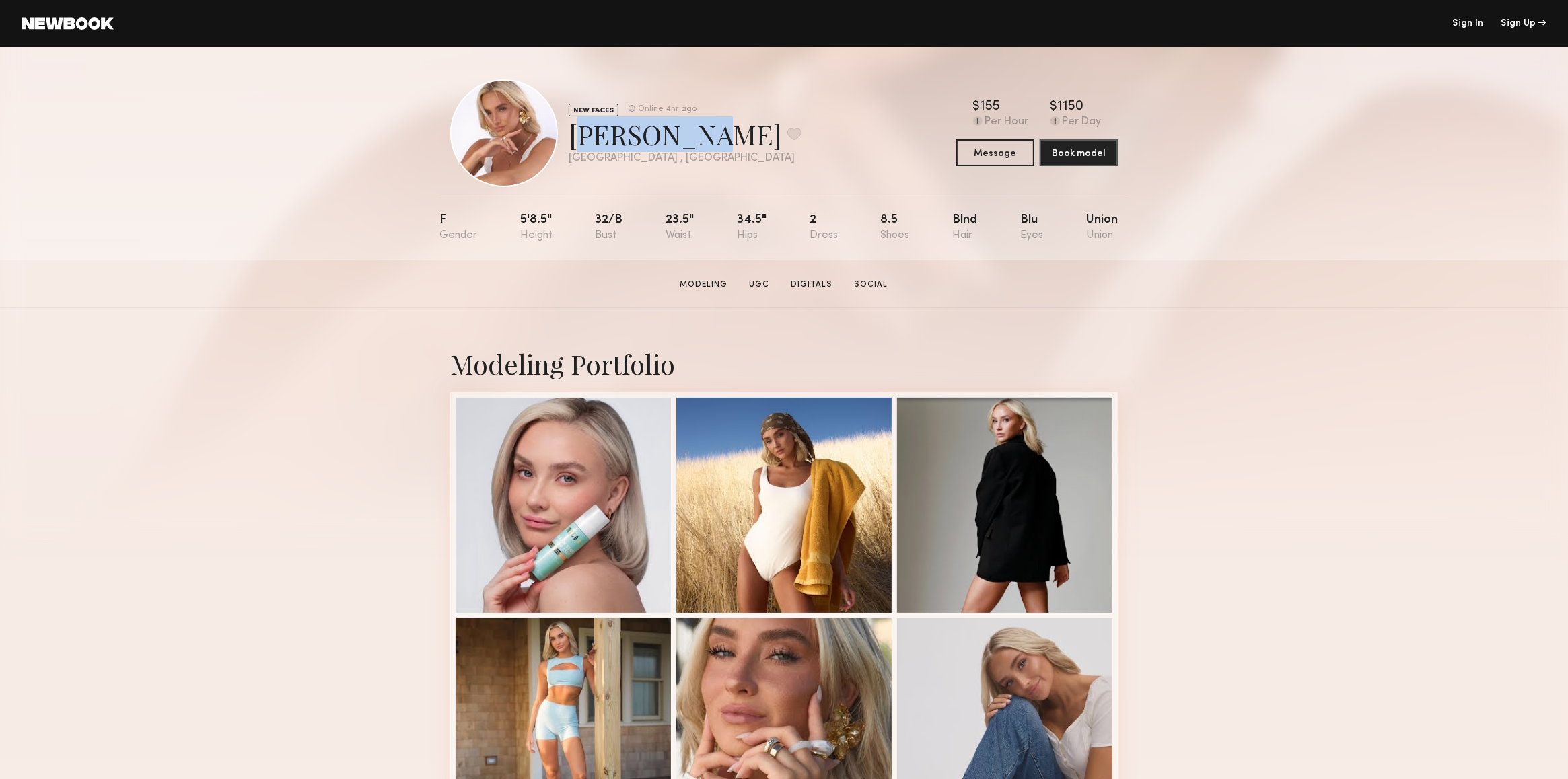
drag, startPoint x: 573, startPoint y: 136, endPoint x: 674, endPoint y: 163, distance: 104.5
click at [674, 148] on div "Etianne J. Favorite" at bounding box center [684, 135] width 233 height 36
copy div "Etianne J"
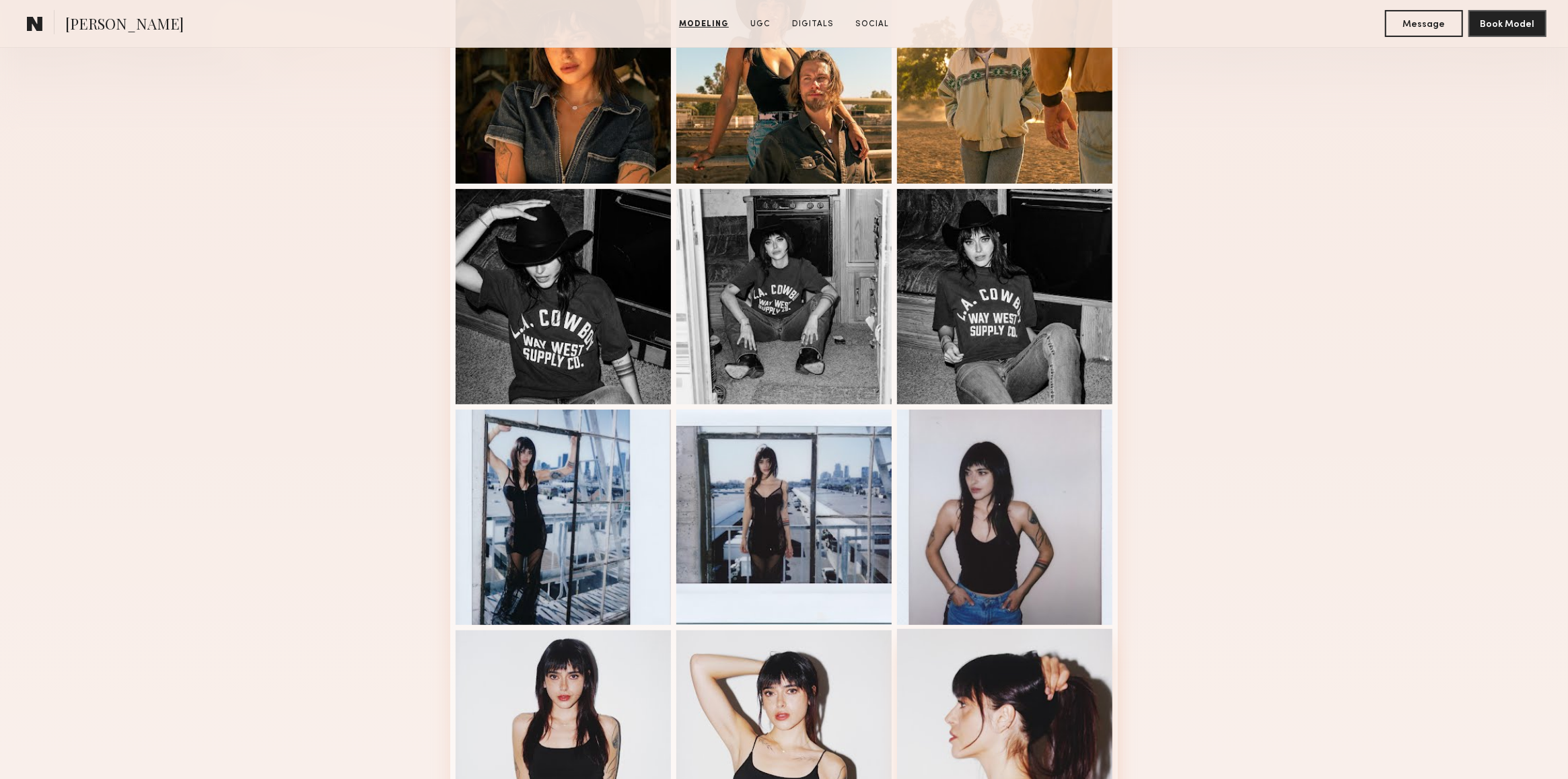
scroll to position [717, 0]
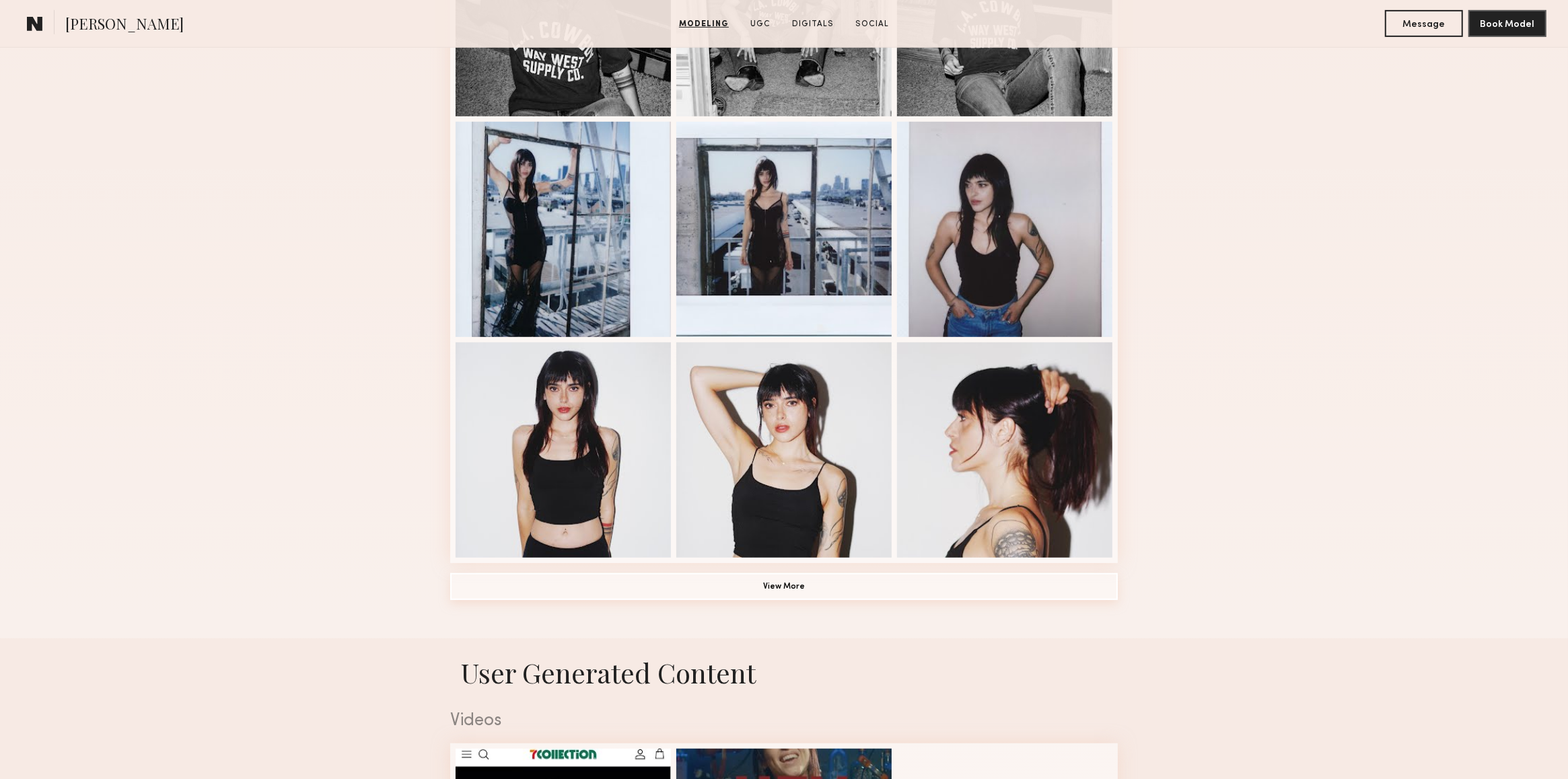
click at [789, 585] on button "View More" at bounding box center [784, 586] width 667 height 27
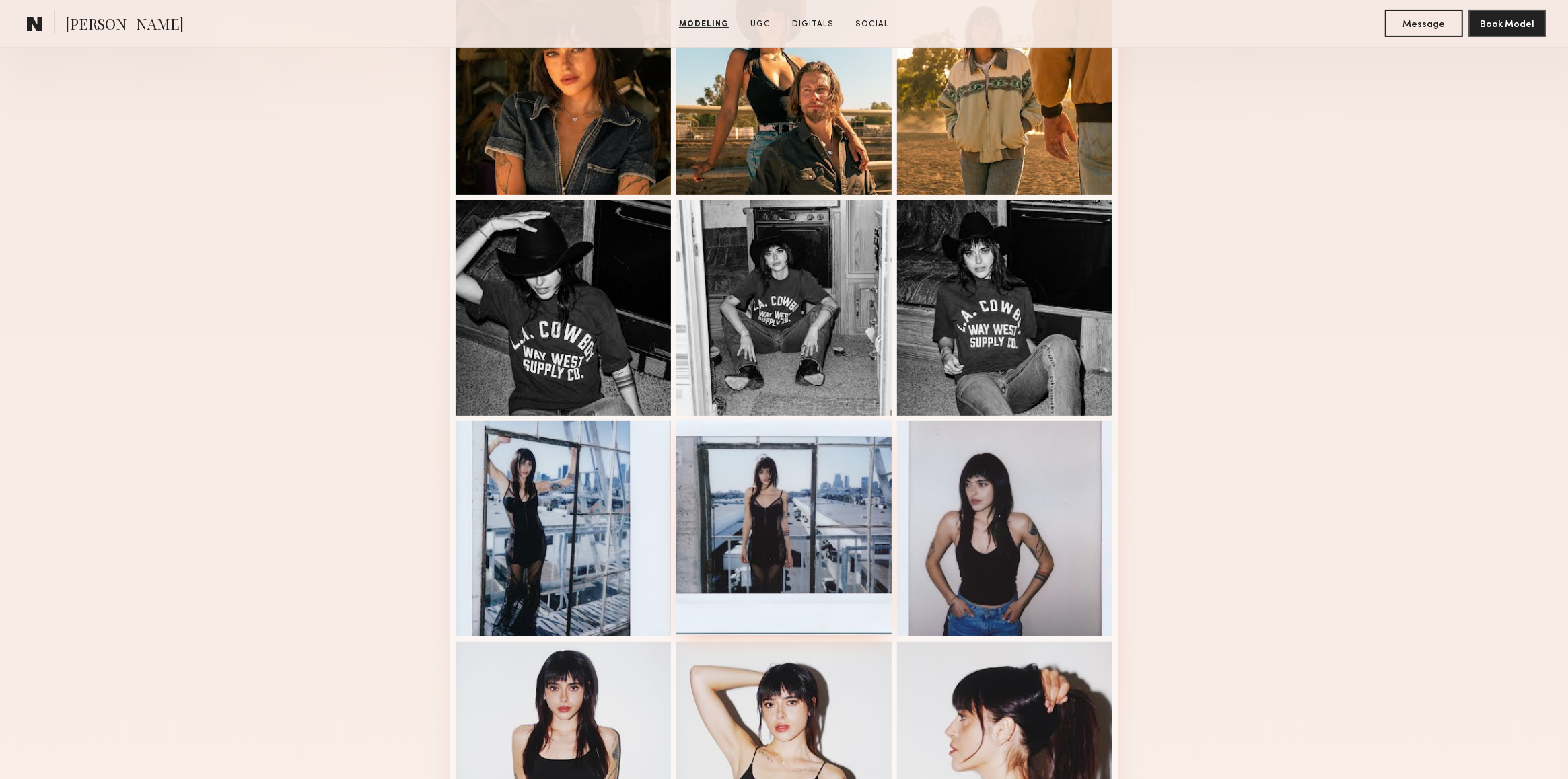
scroll to position [0, 0]
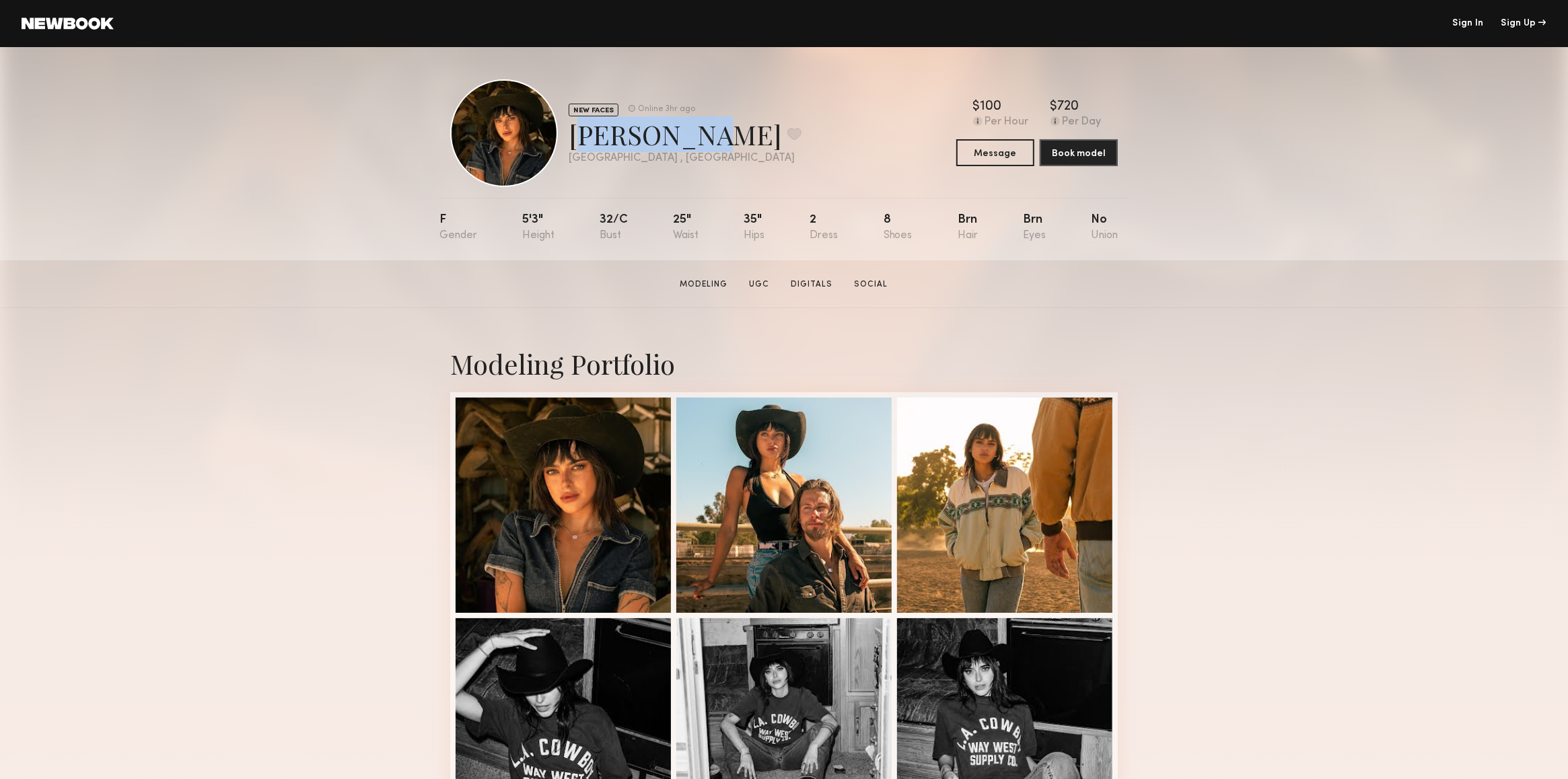
drag, startPoint x: 574, startPoint y: 136, endPoint x: 689, endPoint y: 134, distance: 115.0
click at [689, 130] on div "Devanna T. Favorite" at bounding box center [684, 135] width 233 height 36
copy div "Devanna T"
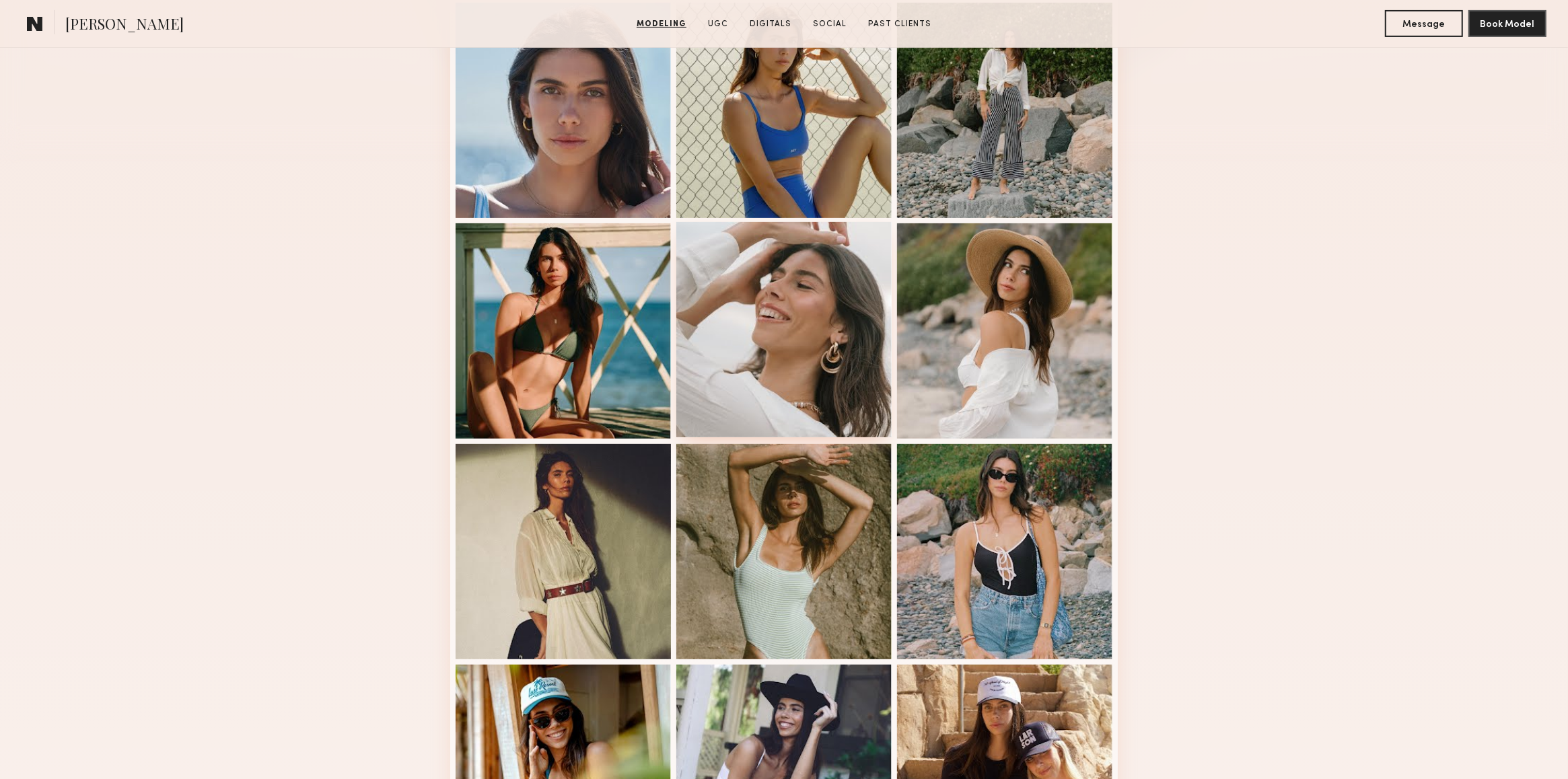
scroll to position [717, 0]
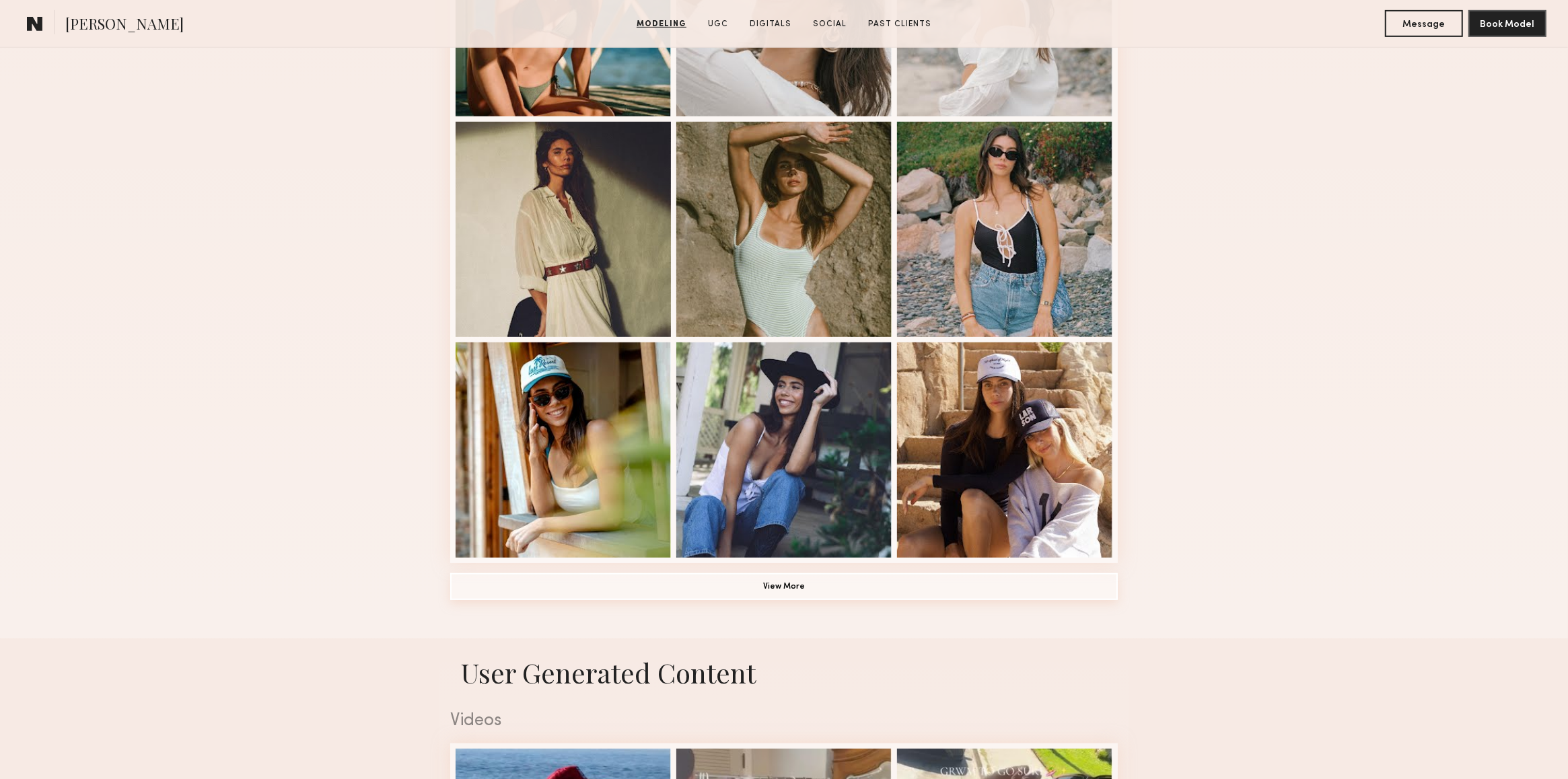
click at [810, 586] on button "View More" at bounding box center [784, 586] width 667 height 27
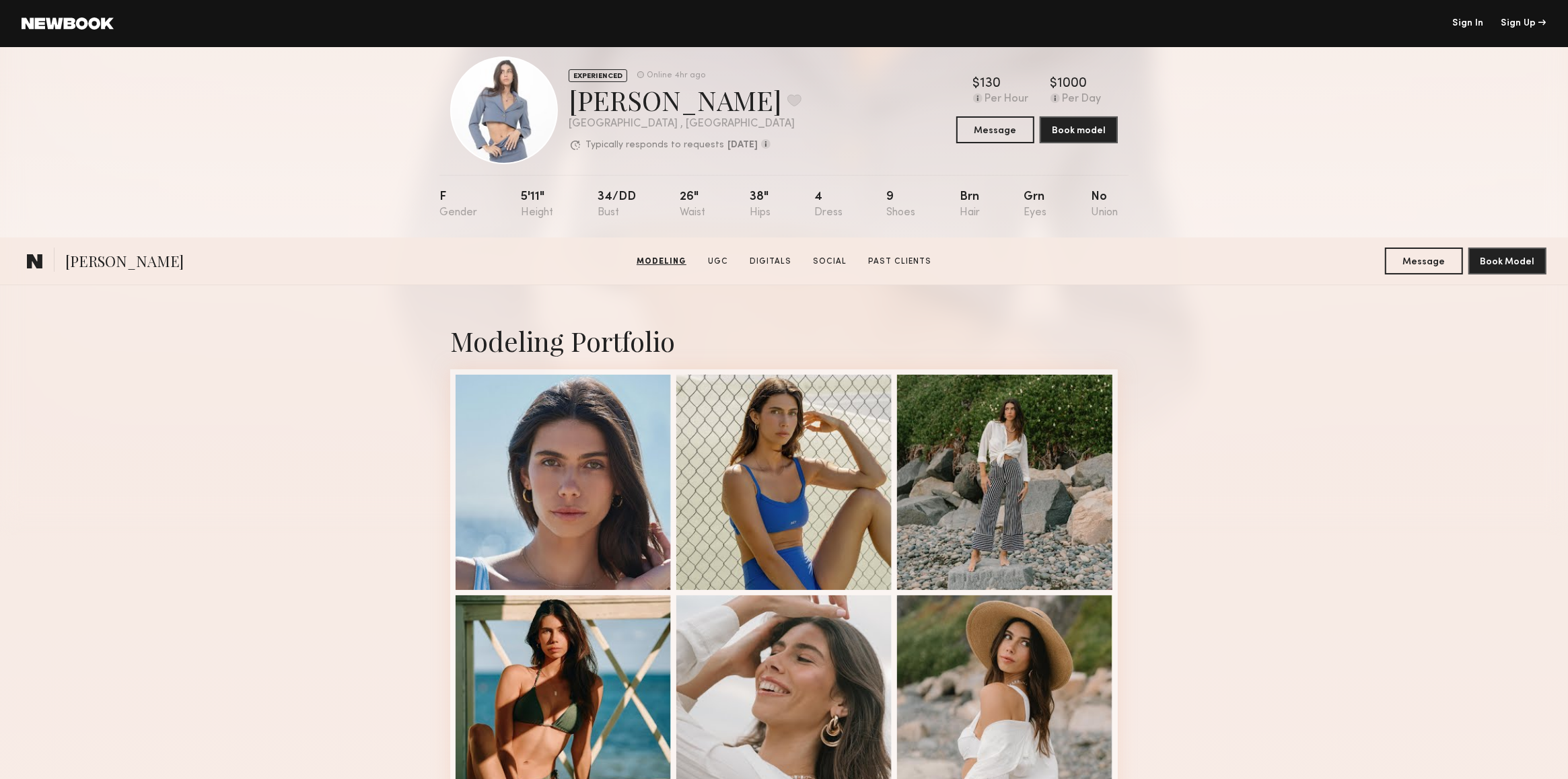
scroll to position [0, 0]
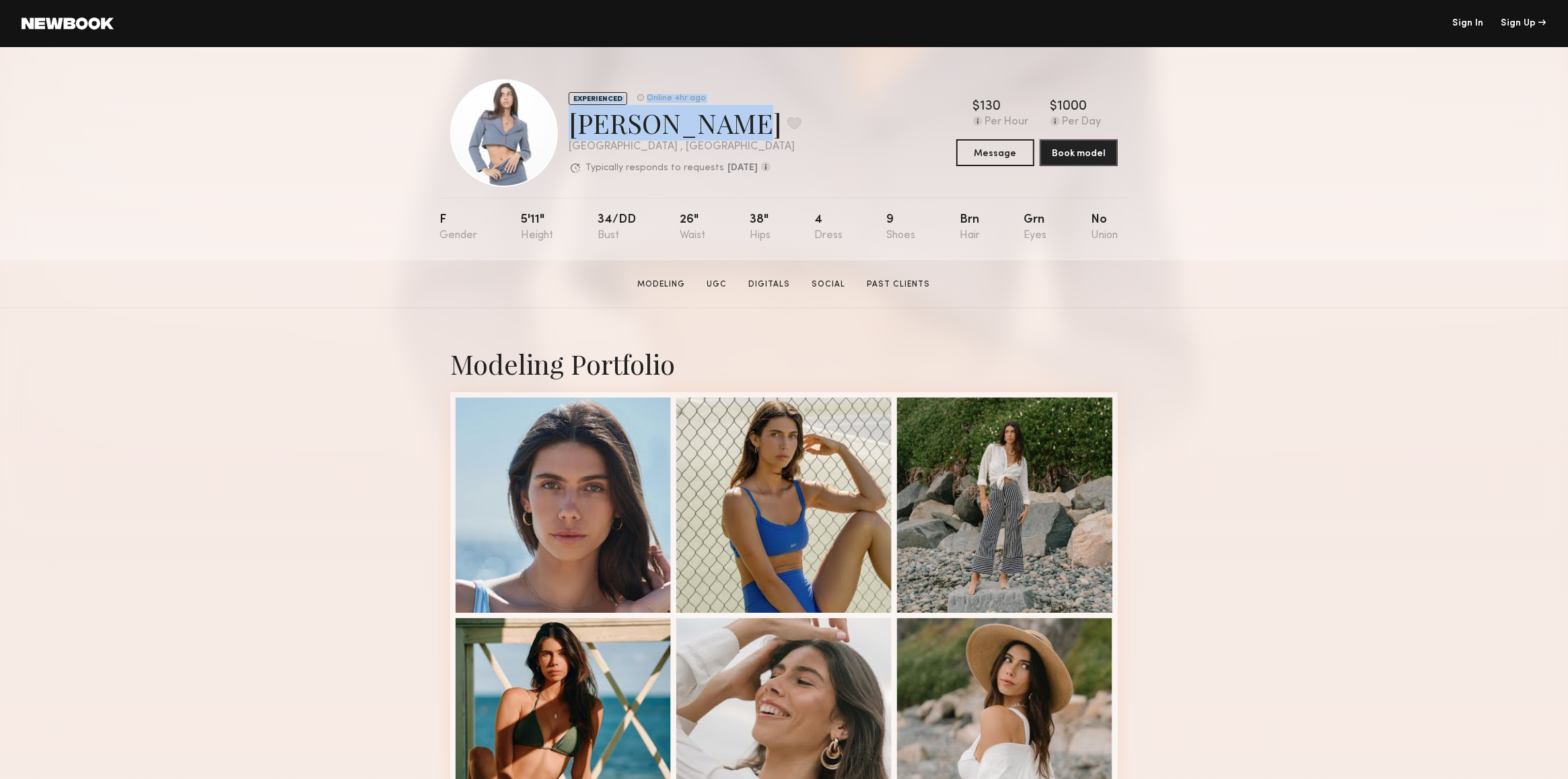
drag, startPoint x: 731, startPoint y: 126, endPoint x: 553, endPoint y: 131, distance: 178.1
click at [553, 131] on div "EXPERIENCED Online 4hr ago Domenique B. Favorite Los Angeles , CA Typically res…" at bounding box center [626, 133] width 351 height 108
copy div "EXPERIENCED Online 4hr ago Domenique B"
click at [648, 136] on div "Domenique B. Favorite" at bounding box center [684, 123] width 233 height 36
drag, startPoint x: 574, startPoint y: 121, endPoint x: 735, endPoint y: 122, distance: 161.0
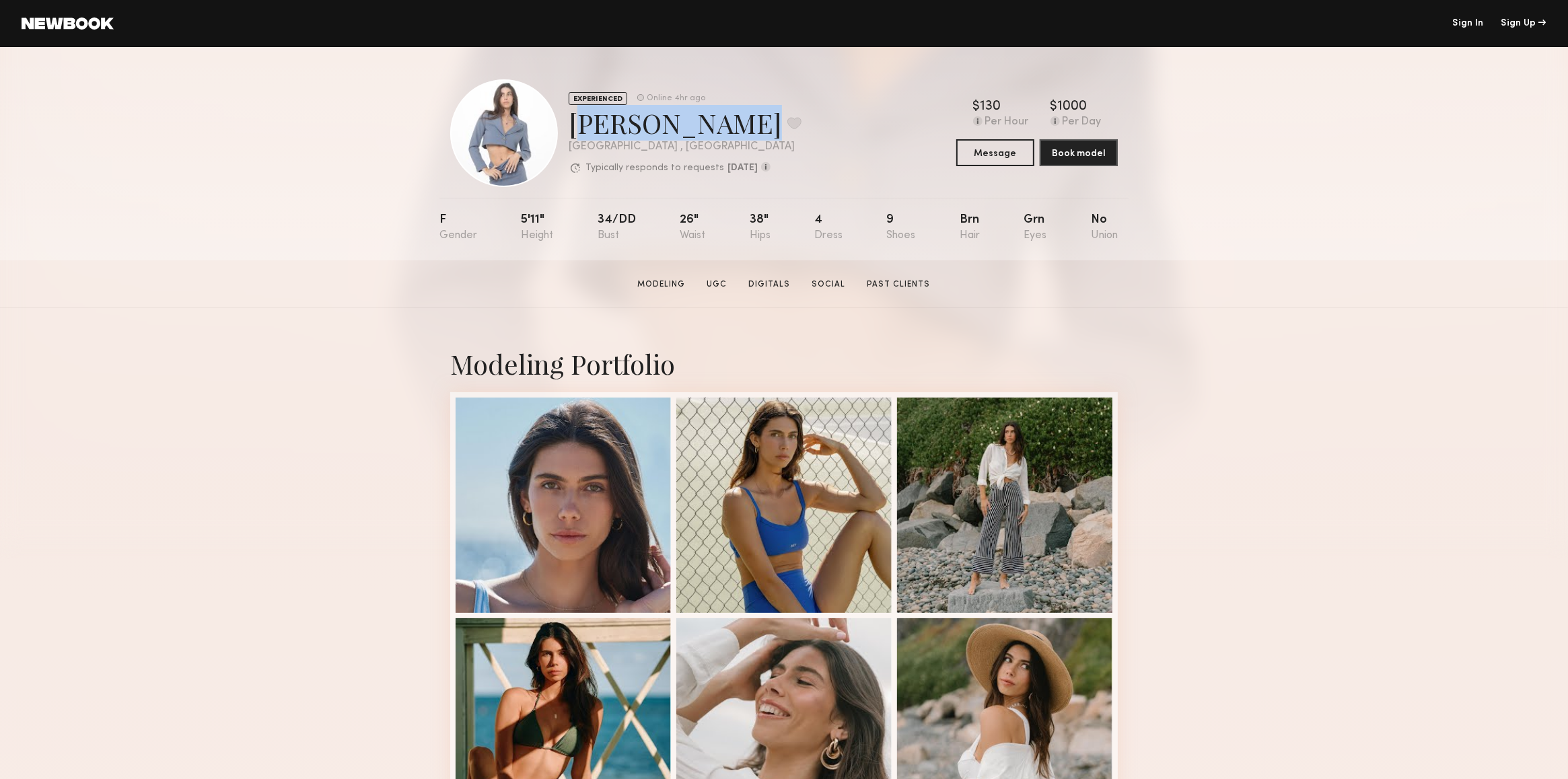
click at [735, 122] on div "Domenique B. Favorite" at bounding box center [684, 123] width 233 height 36
copy div "[PERSON_NAME]"
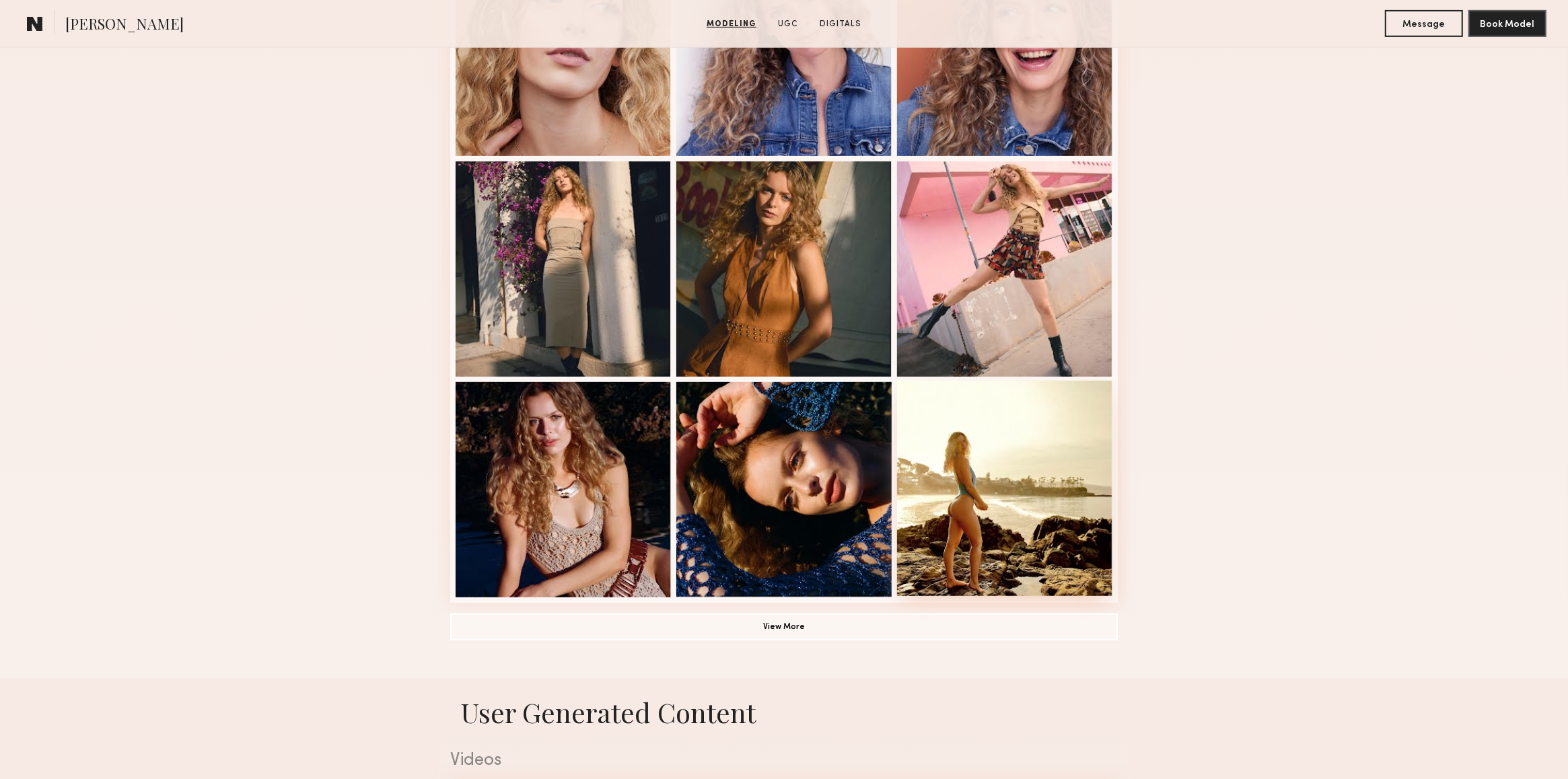
scroll to position [717, 0]
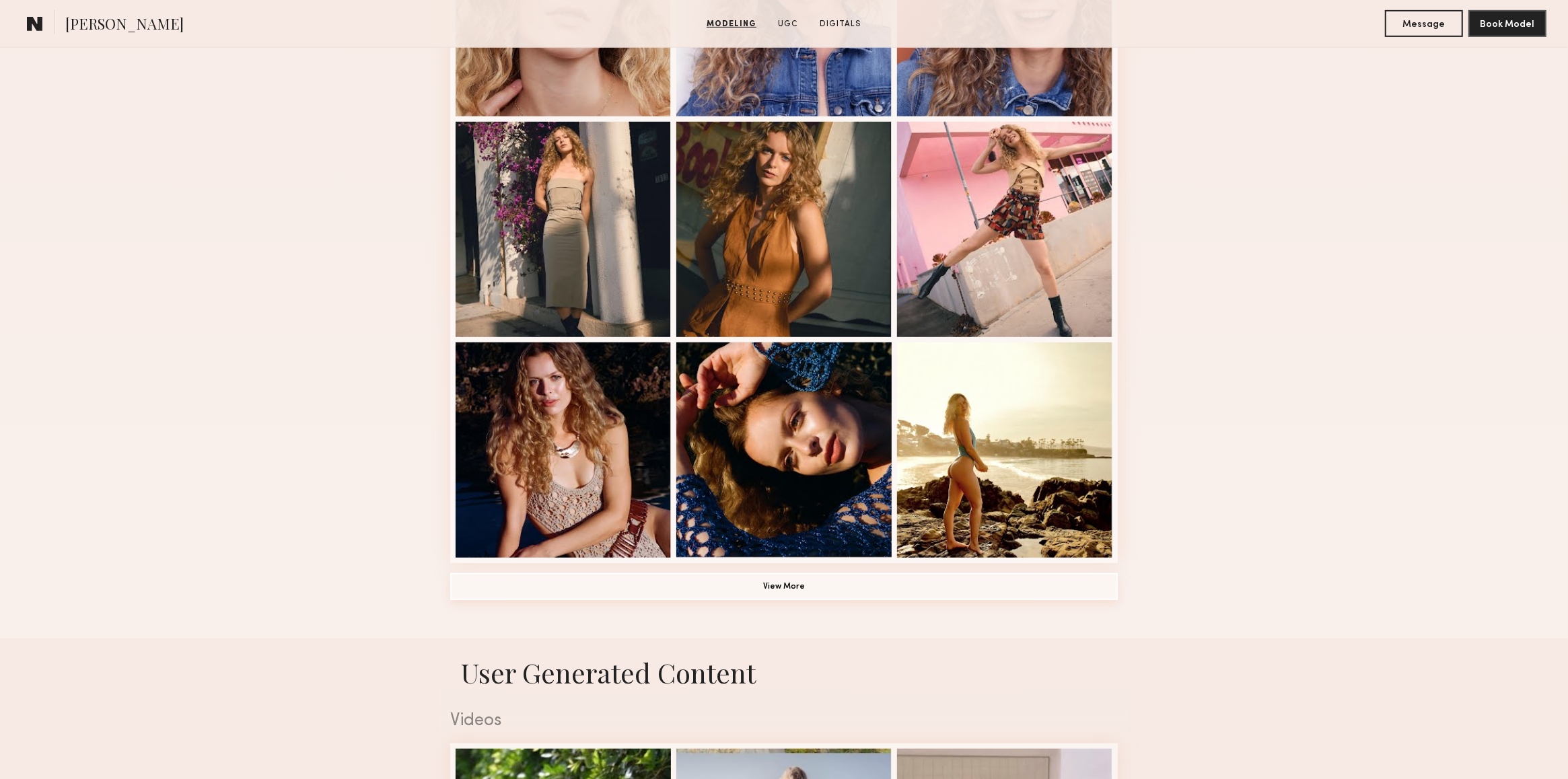
click at [819, 586] on button "View More" at bounding box center [784, 586] width 667 height 27
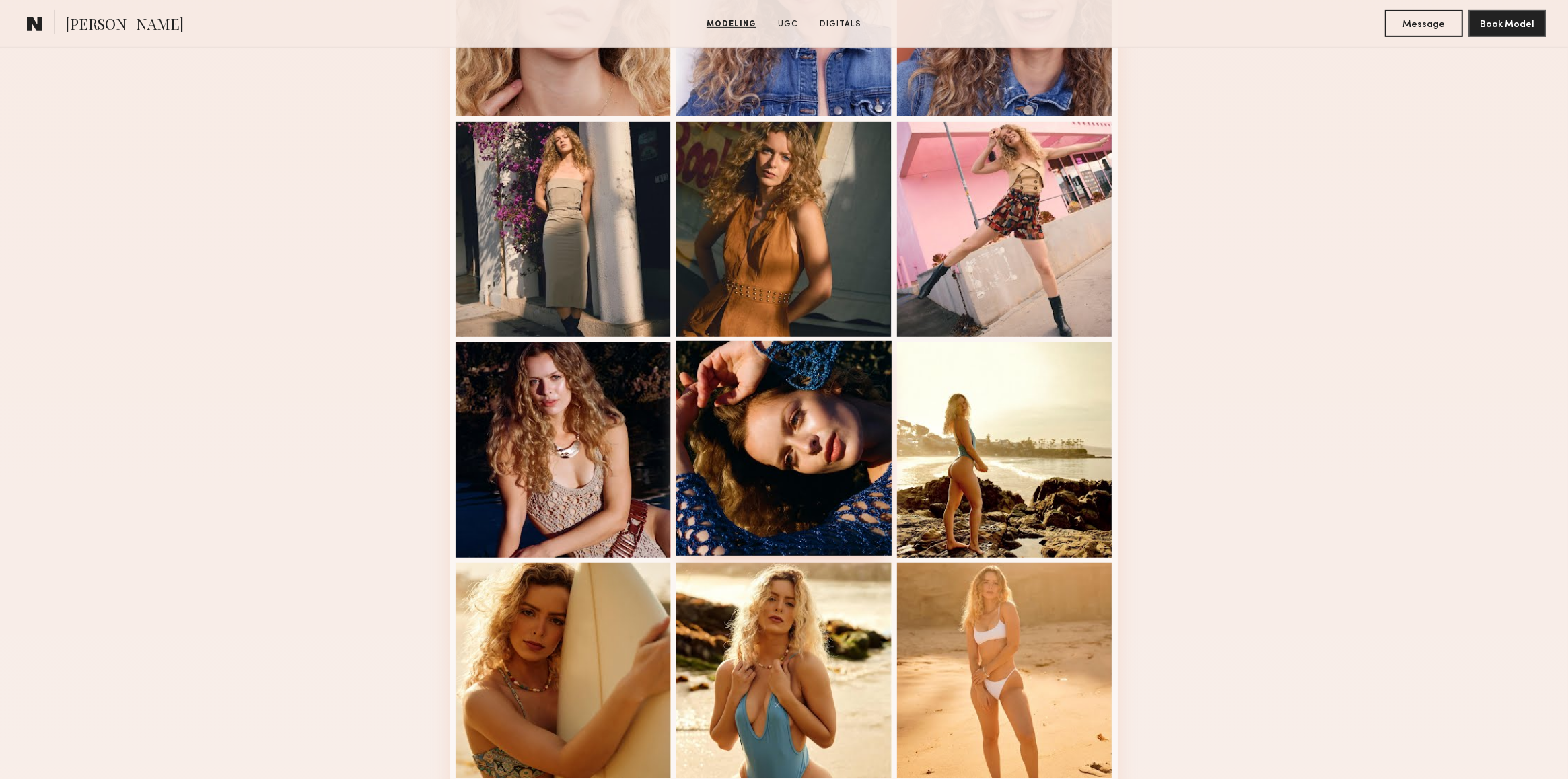
scroll to position [0, 0]
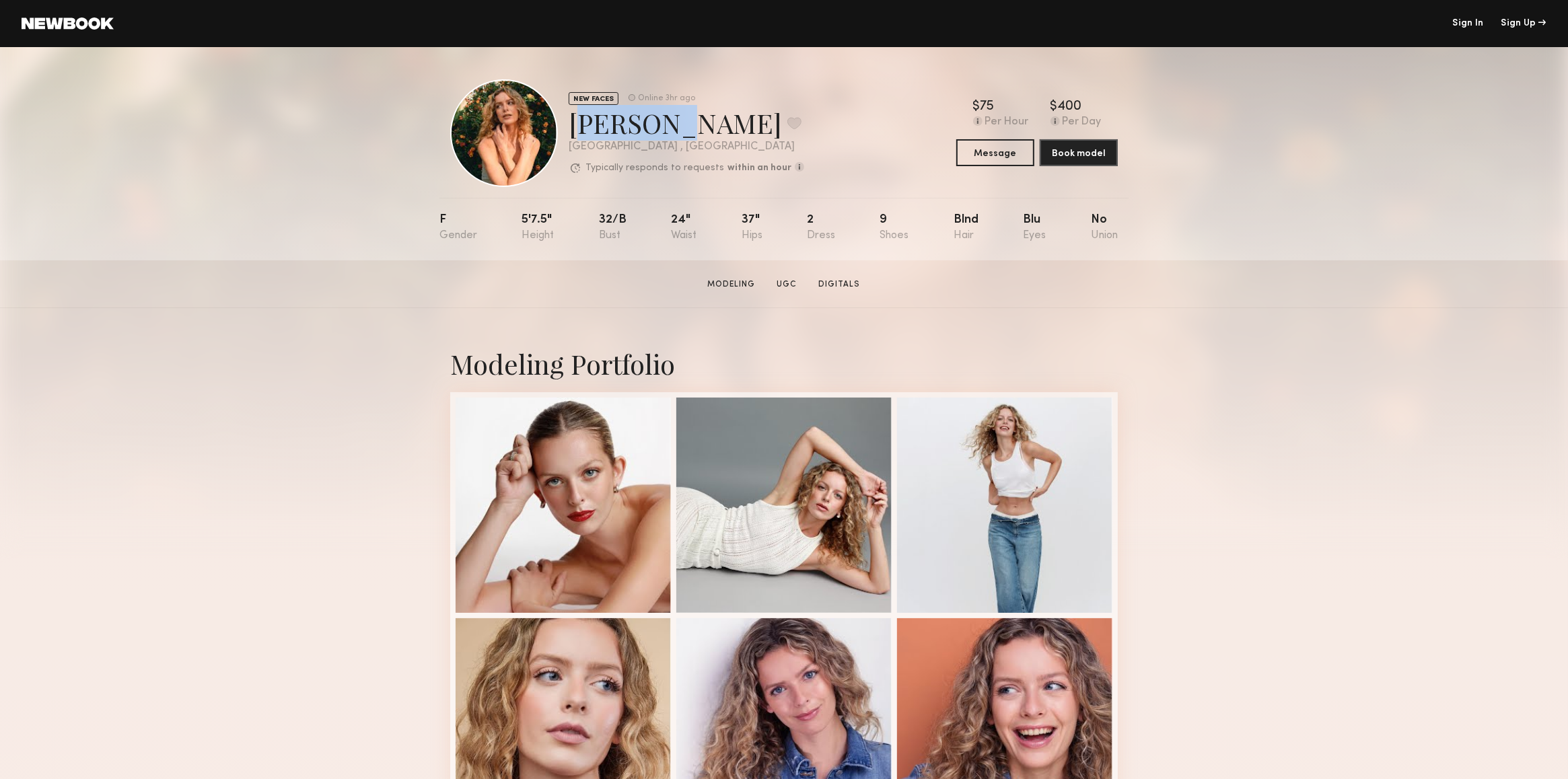
drag, startPoint x: 569, startPoint y: 121, endPoint x: 672, endPoint y: 129, distance: 103.3
click at [672, 129] on div "Megan V. Favorite" at bounding box center [686, 123] width 236 height 36
copy div "Megan V"
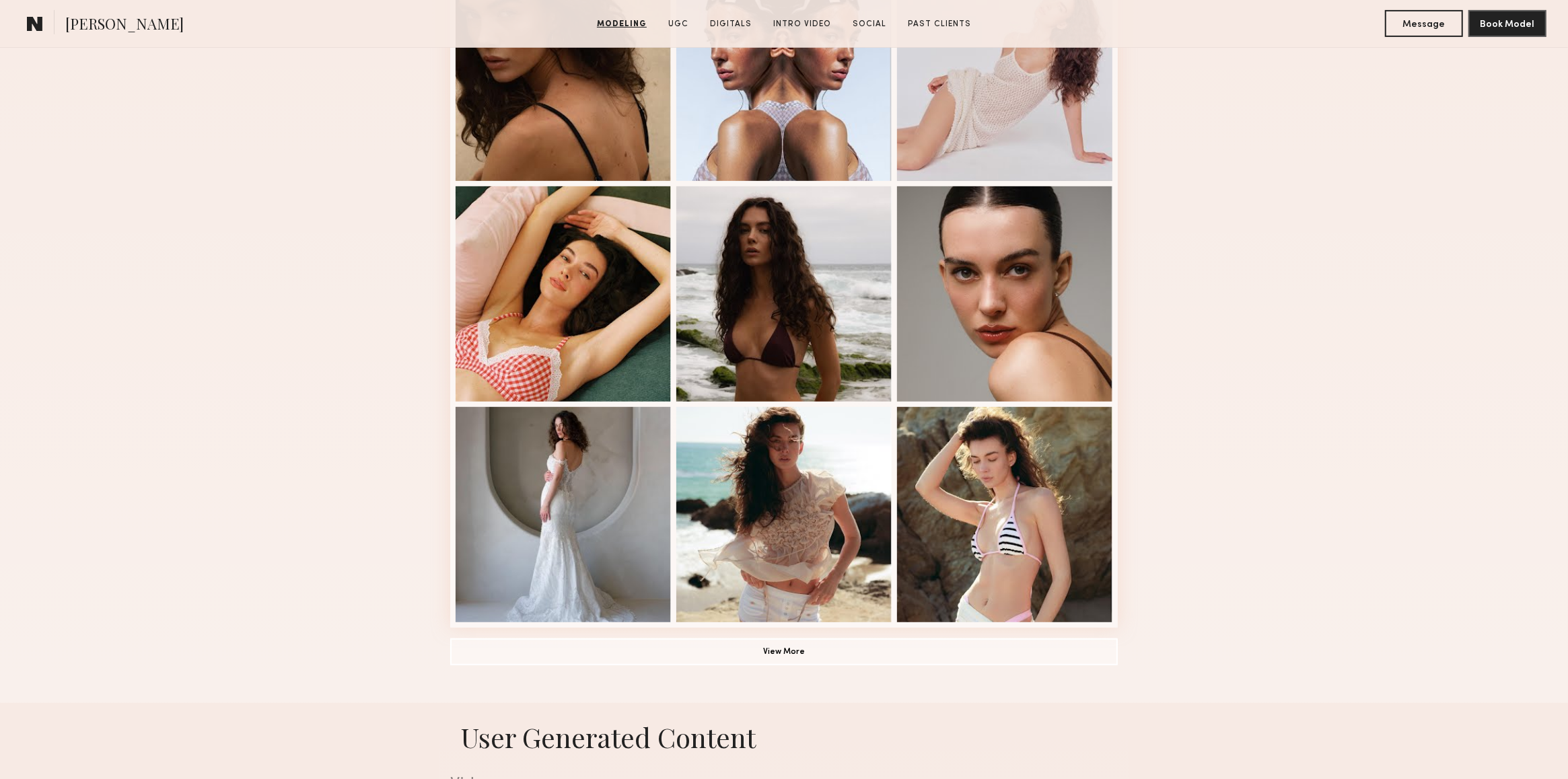
scroll to position [717, 0]
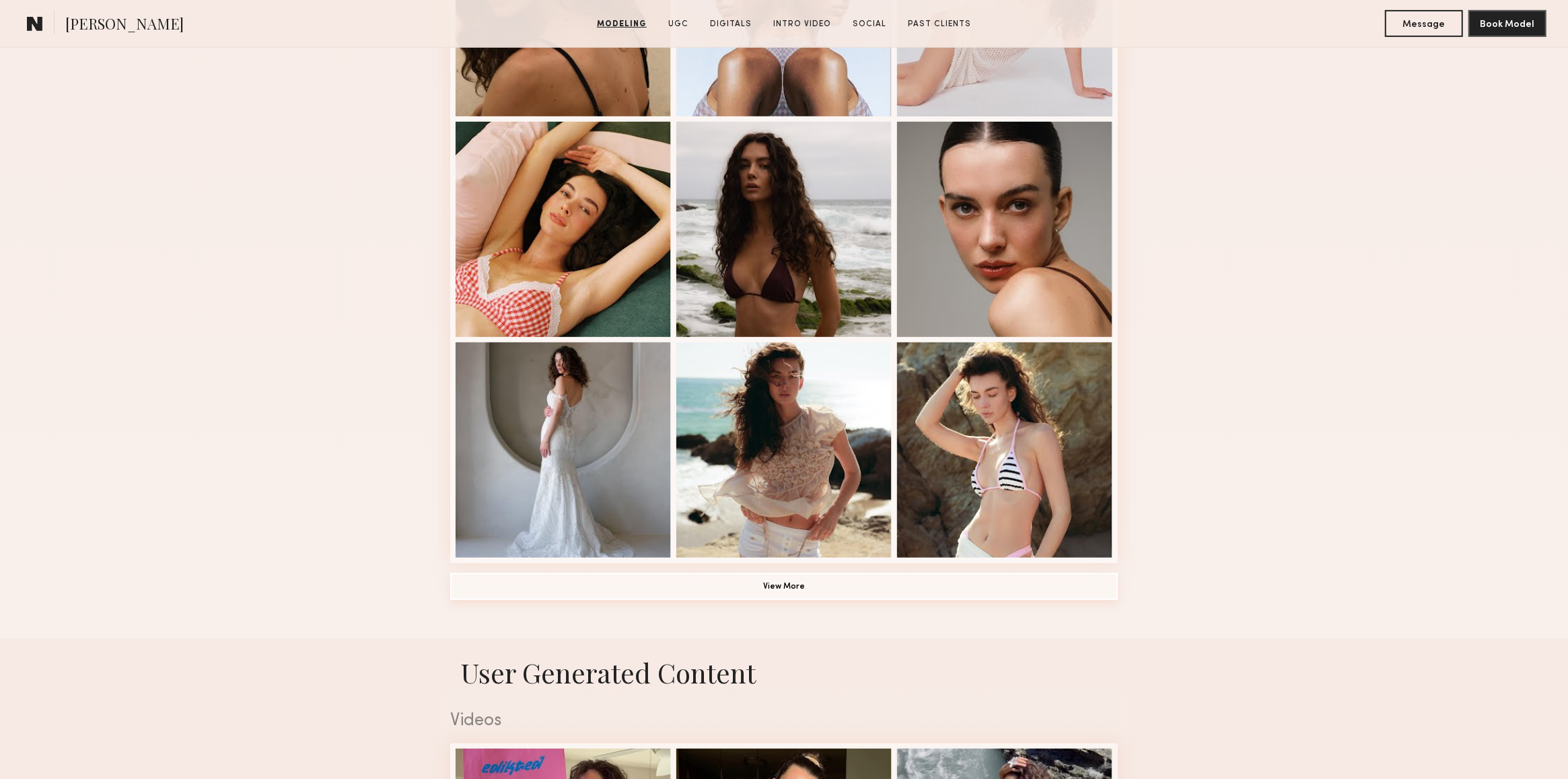
click at [773, 595] on button "View More" at bounding box center [784, 586] width 667 height 27
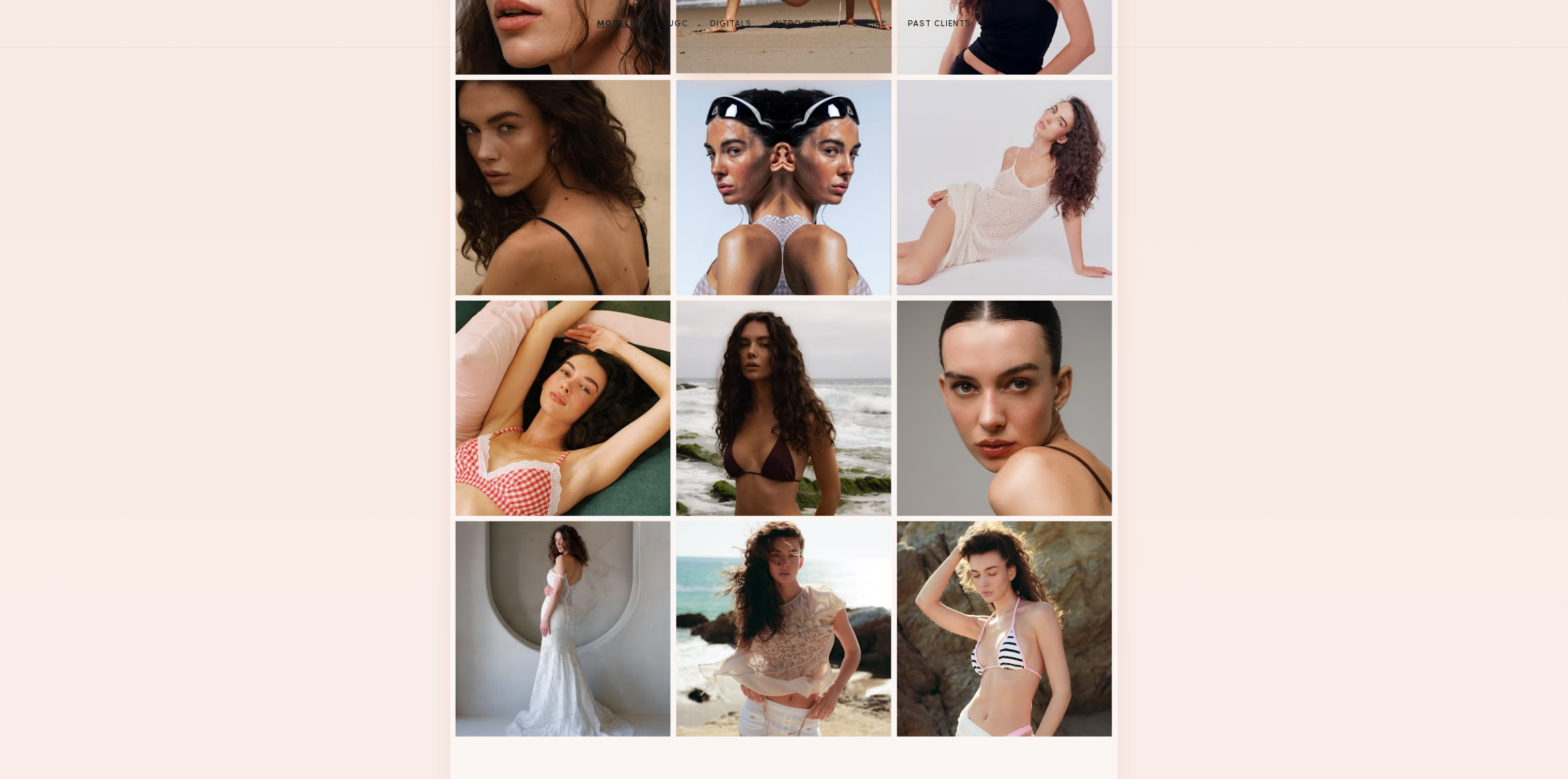
scroll to position [0, 0]
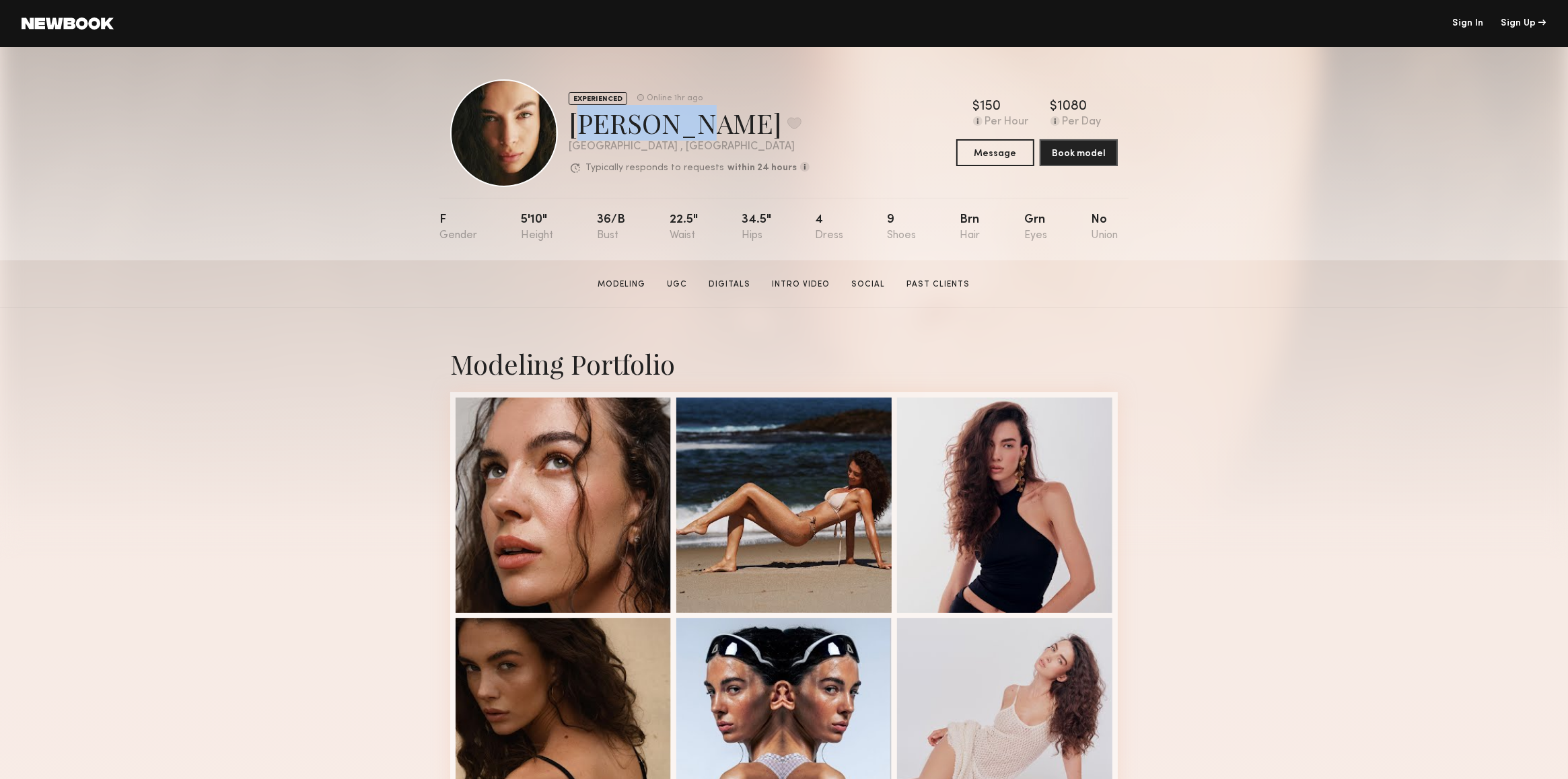
drag, startPoint x: 667, startPoint y: 122, endPoint x: 570, endPoint y: 129, distance: 97.3
click at [570, 129] on div "[PERSON_NAME] Favorite" at bounding box center [689, 123] width 241 height 36
copy div "Uliana V"
